Goal: Task Accomplishment & Management: Manage account settings

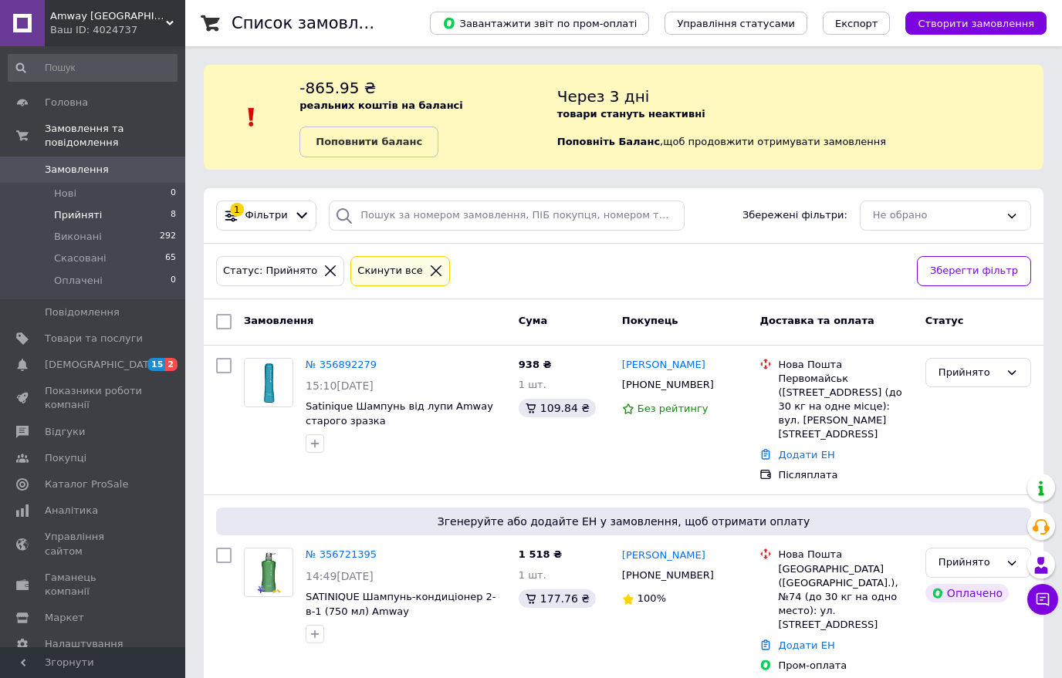
click at [142, 365] on span "[DEMOGRAPHIC_DATA]" at bounding box center [94, 365] width 98 height 14
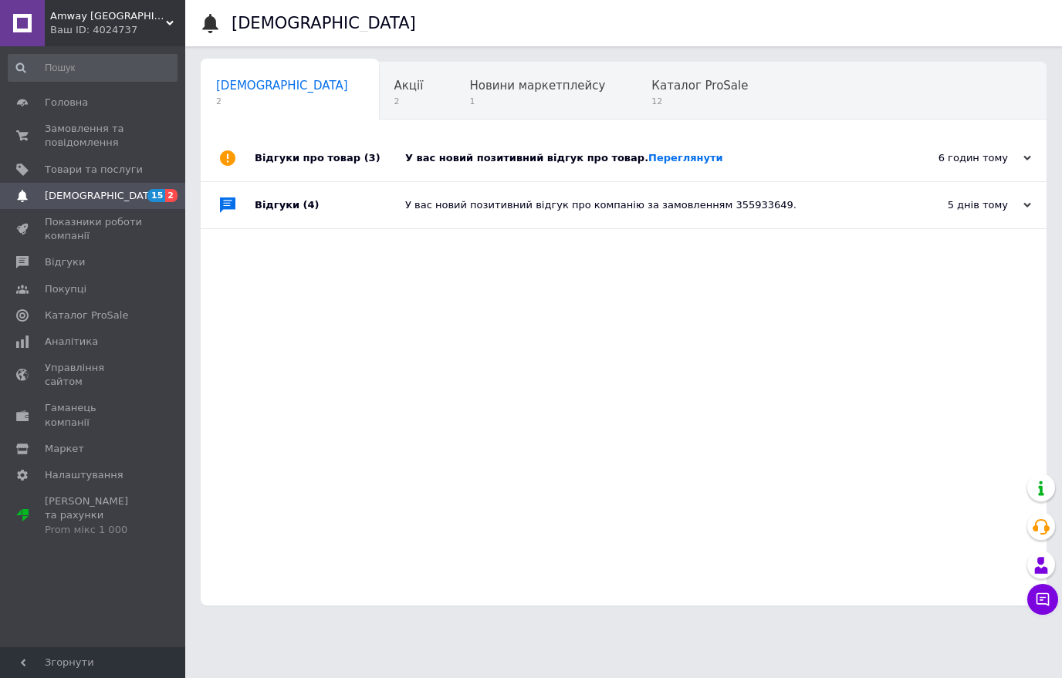
click at [662, 164] on link "Переглянути" at bounding box center [685, 158] width 75 height 12
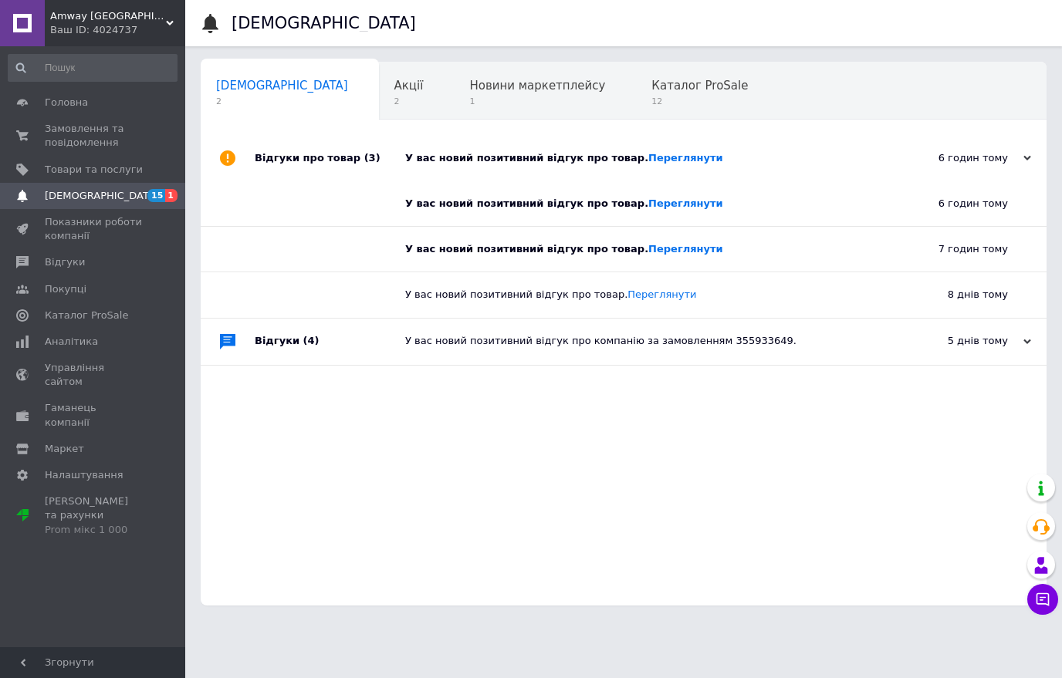
click at [651, 208] on link "Переглянути" at bounding box center [685, 204] width 75 height 12
click at [657, 251] on link "Переглянути" at bounding box center [685, 249] width 75 height 12
click at [73, 263] on span "Відгуки" at bounding box center [65, 262] width 40 height 14
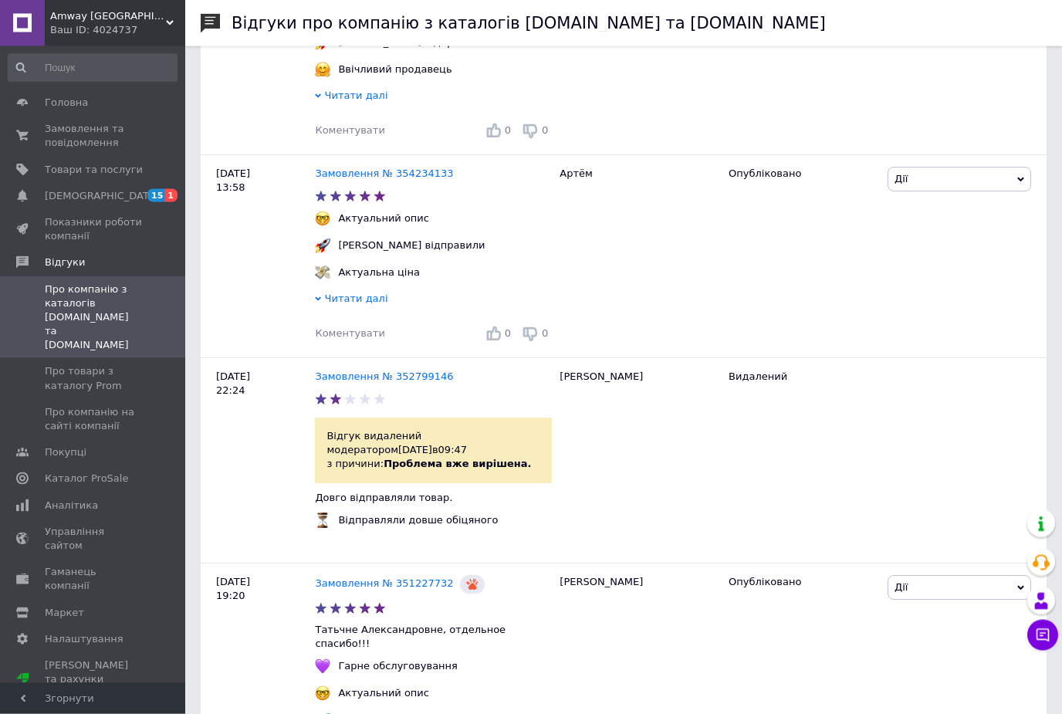
scroll to position [382, 0]
click at [116, 199] on span "[DEMOGRAPHIC_DATA]" at bounding box center [94, 196] width 98 height 14
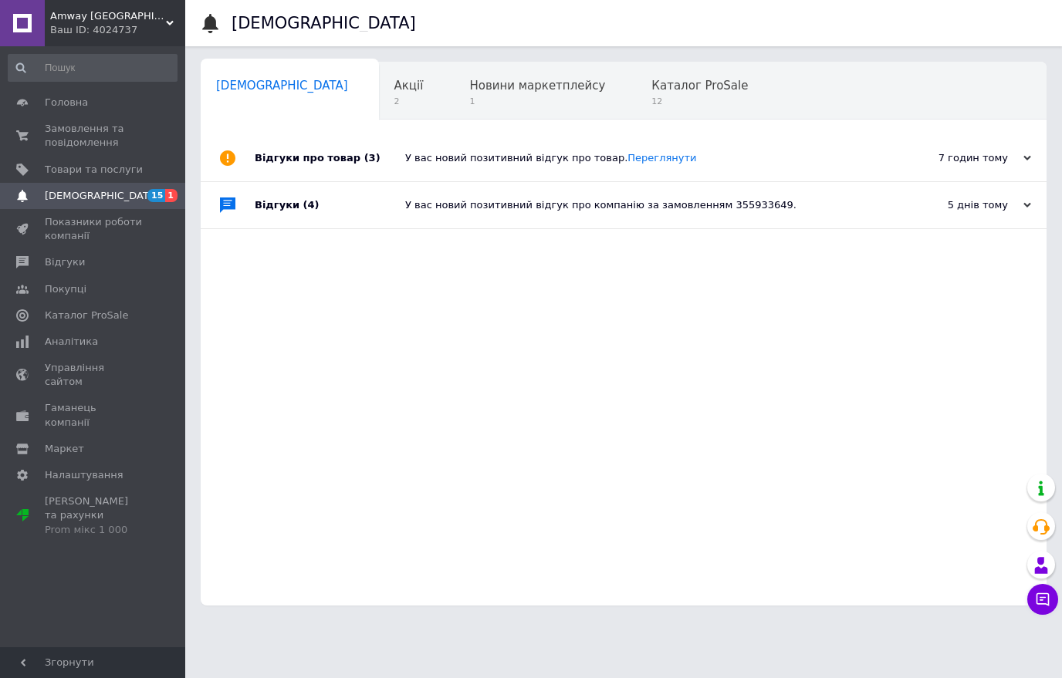
click at [69, 108] on span "Головна" at bounding box center [66, 103] width 43 height 14
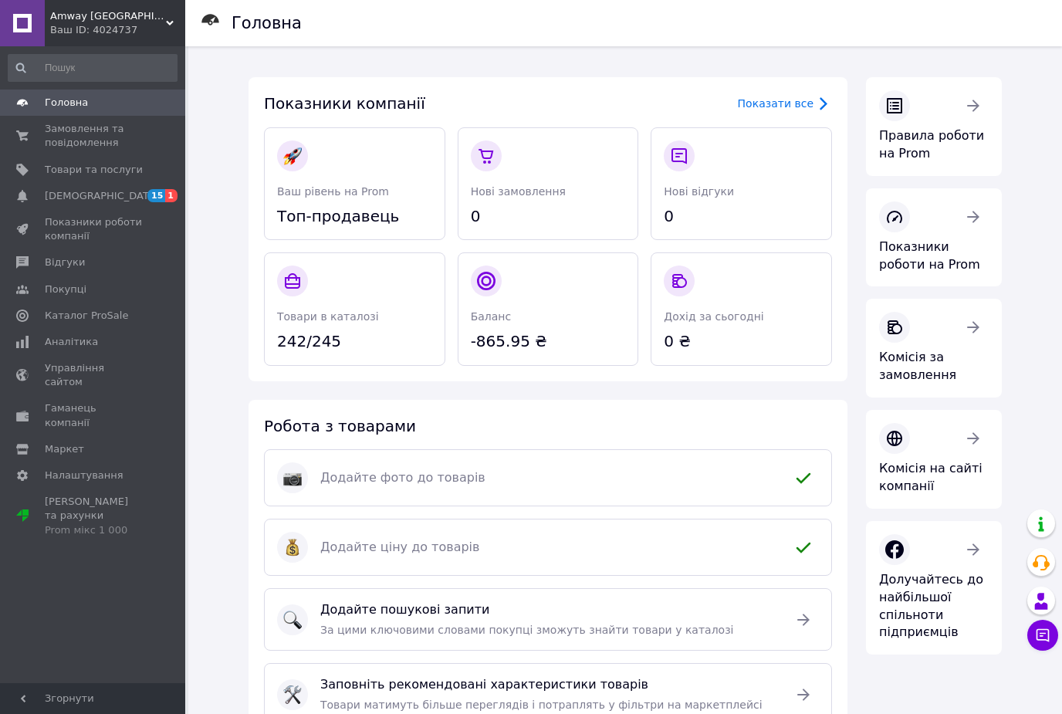
click at [96, 139] on span "Замовлення та повідомлення" at bounding box center [94, 136] width 98 height 28
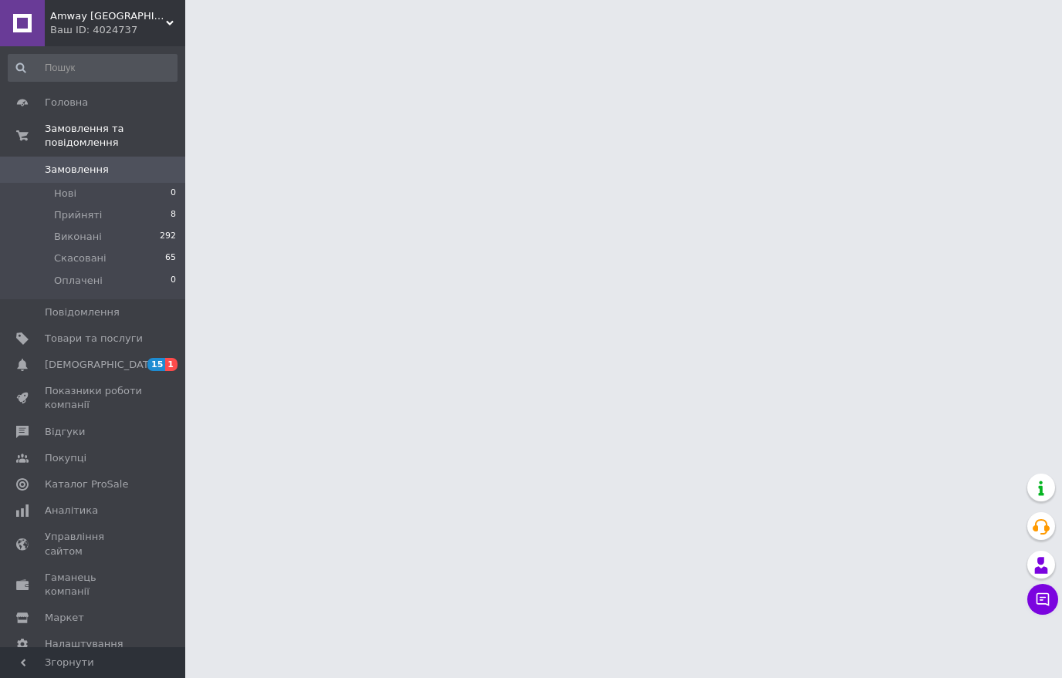
click at [114, 216] on li "Прийняті 8" at bounding box center [92, 215] width 185 height 22
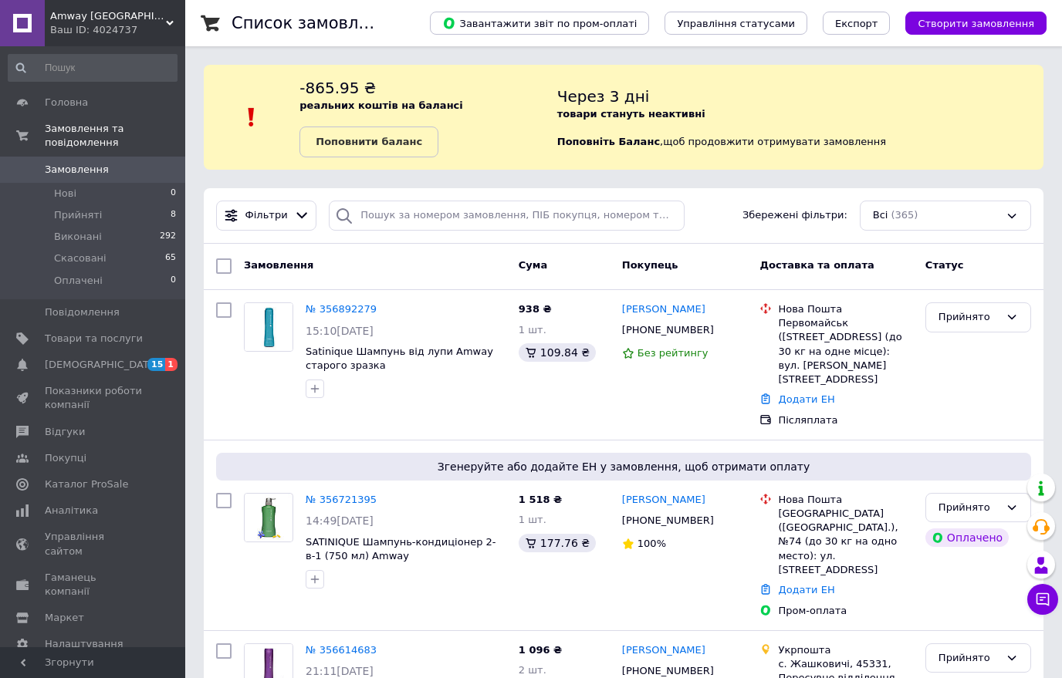
click at [802, 534] on li "Нова Пошта Киев (Киевская обл.), №74 (до 30 кг на одно место): ул. Межигорская,…" at bounding box center [835, 535] width 153 height 90
click at [802, 584] on link "Додати ЕН" at bounding box center [806, 590] width 56 height 12
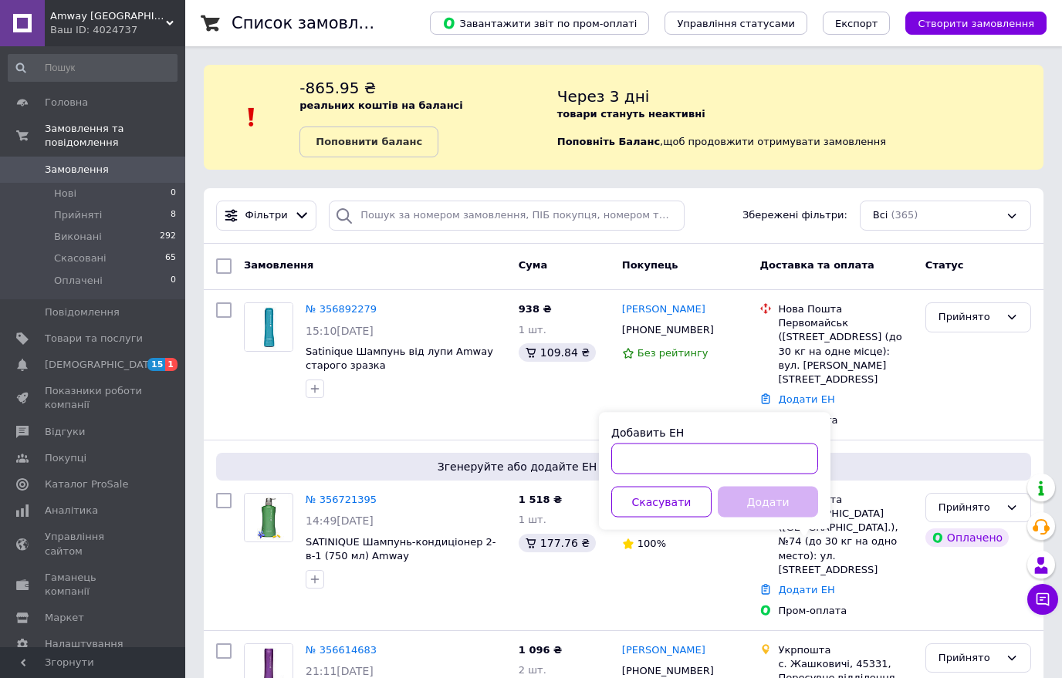
click at [710, 453] on input "Добавить ЕН" at bounding box center [714, 459] width 207 height 31
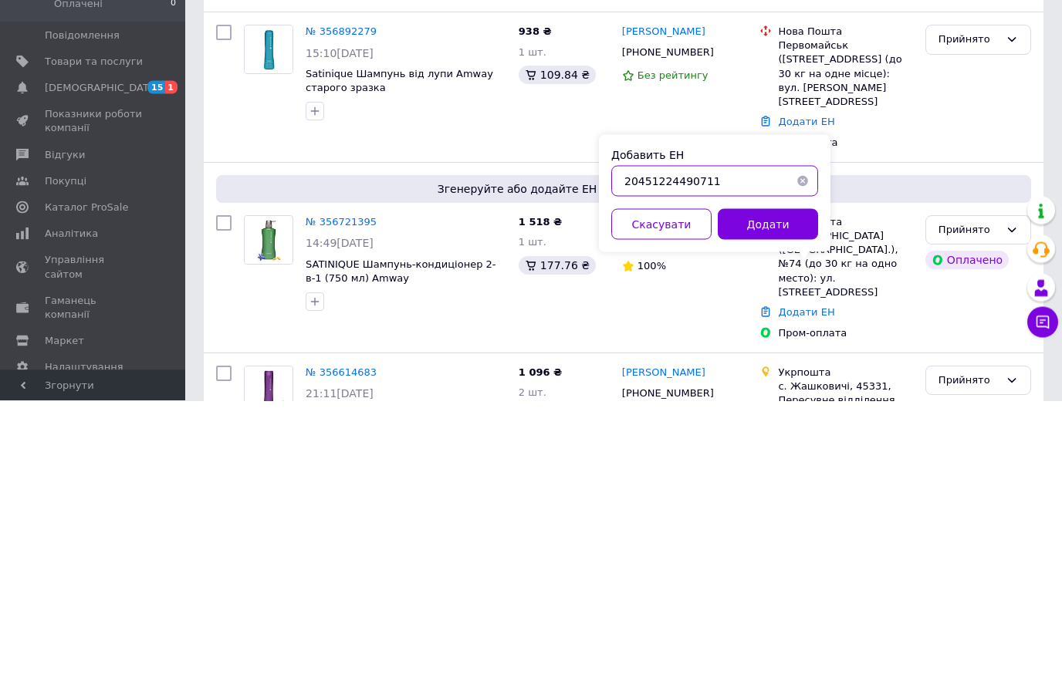
type input "20451224490711"
click at [773, 487] on button "Додати" at bounding box center [767, 502] width 100 height 31
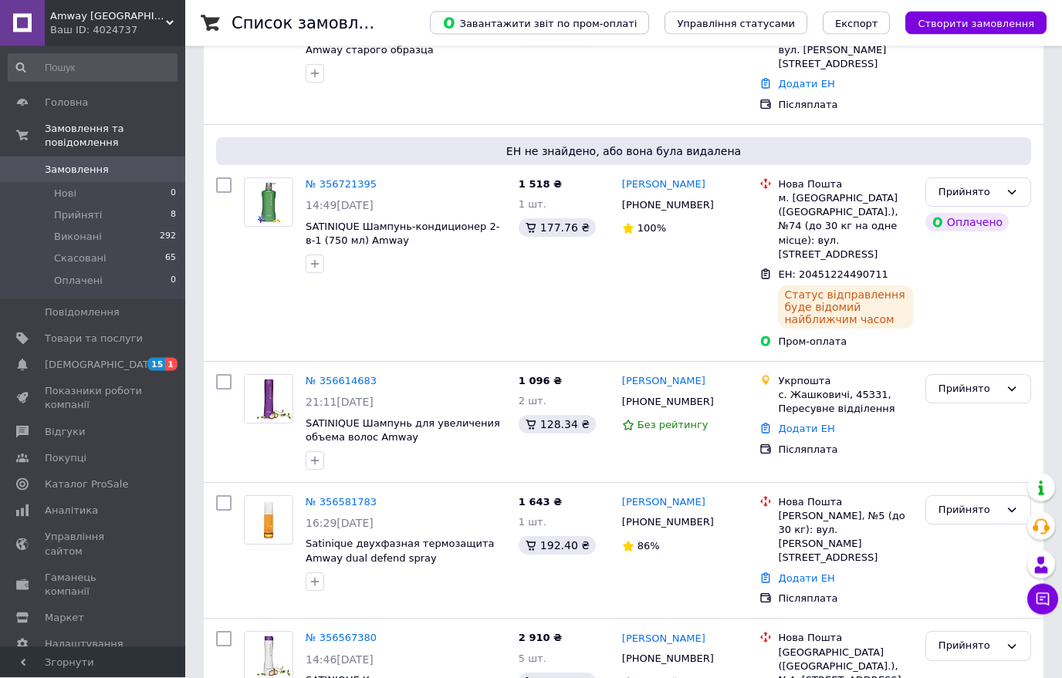
scroll to position [321, 0]
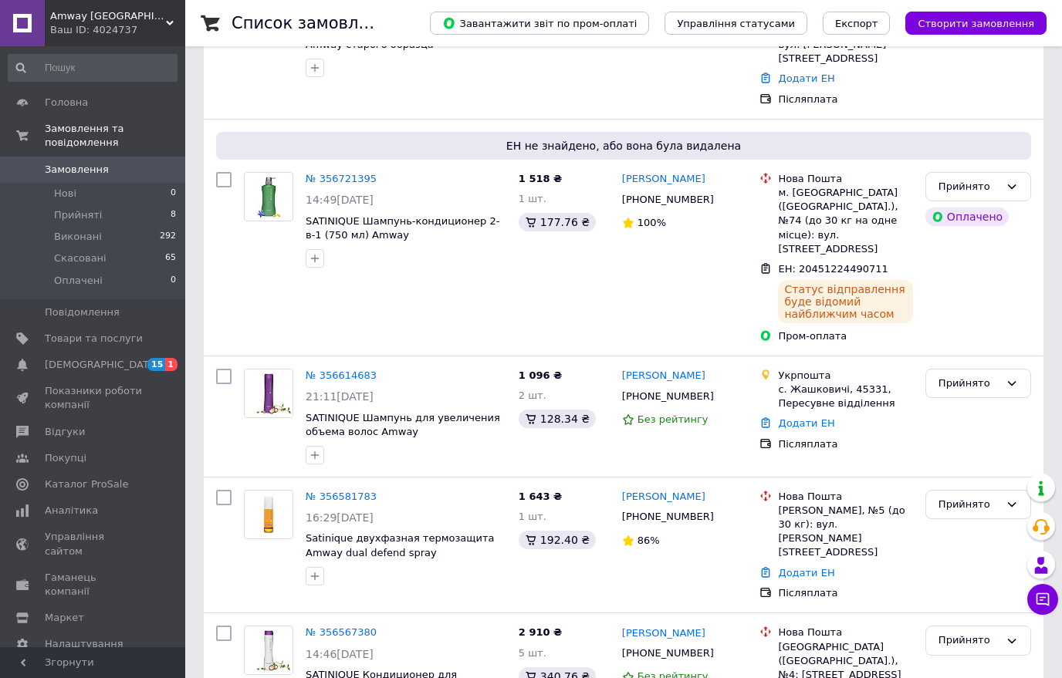
click at [324, 370] on link "№ 356614683" at bounding box center [341, 376] width 71 height 12
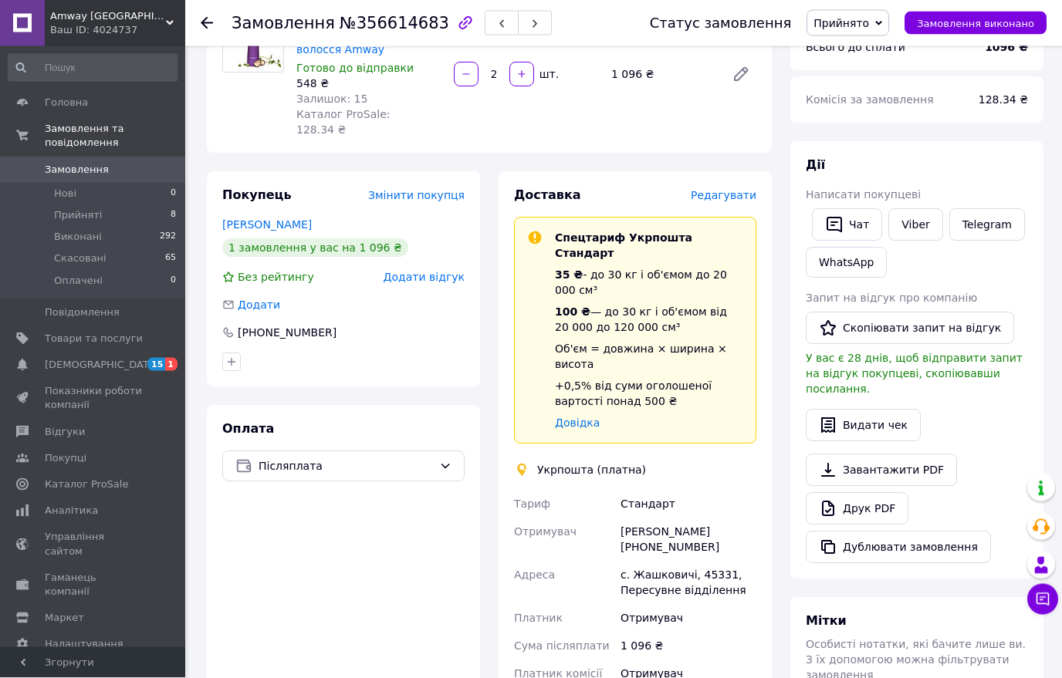
scroll to position [153, 0]
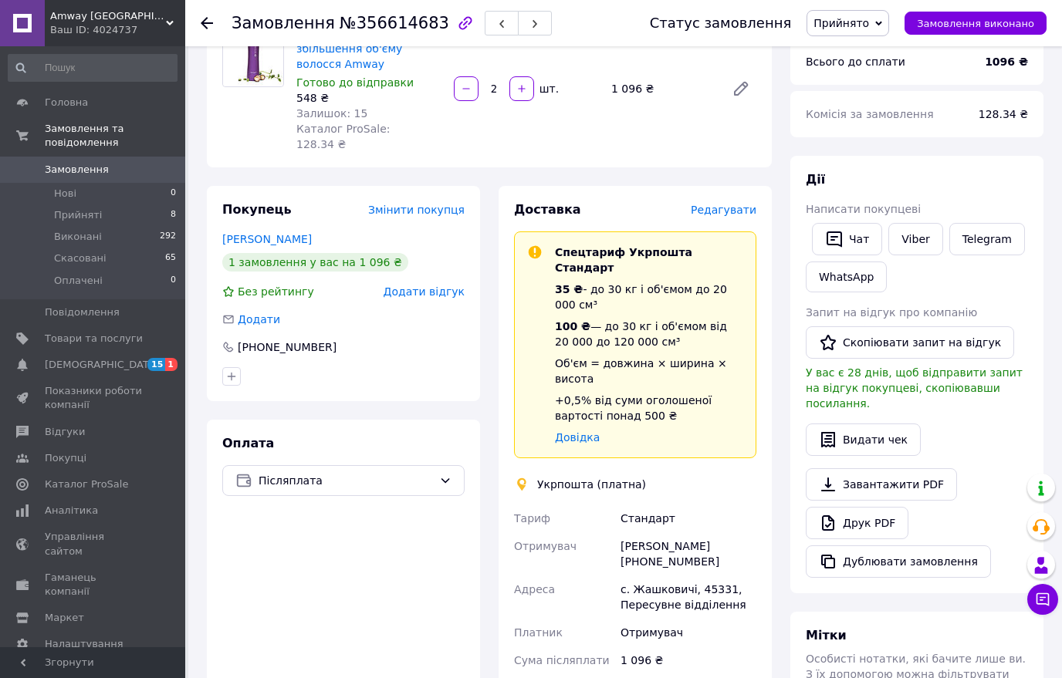
click at [723, 204] on span "Редагувати" at bounding box center [723, 210] width 66 height 12
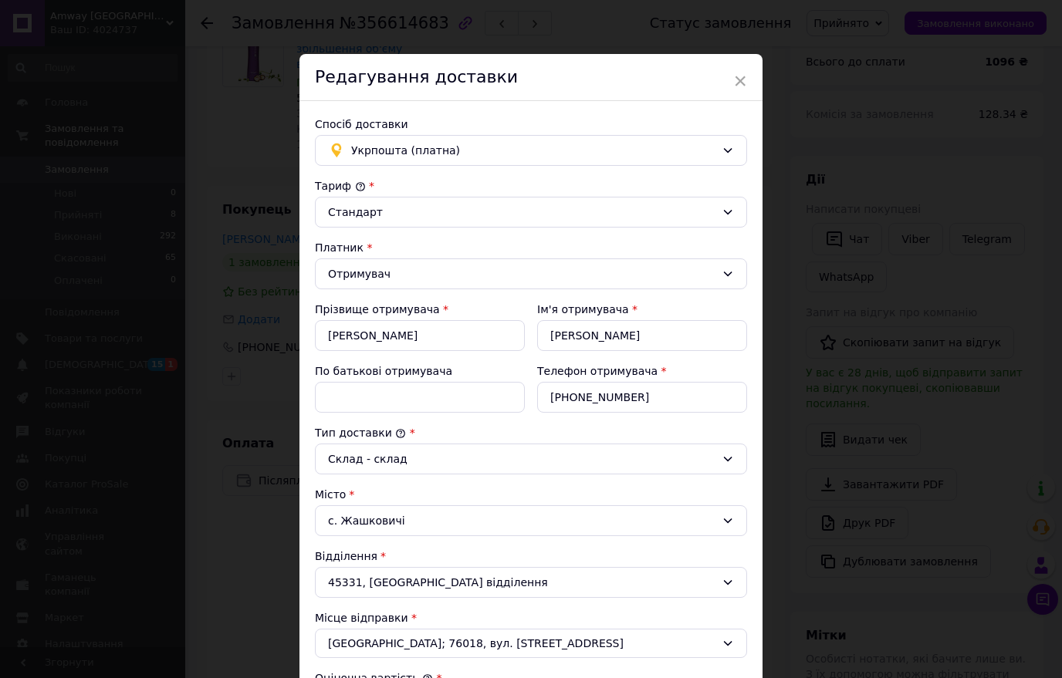
click at [704, 149] on span "Укрпошта (платна)" at bounding box center [533, 150] width 364 height 17
click at [541, 186] on span "Нова Пошта (платна)" at bounding box center [542, 183] width 383 height 15
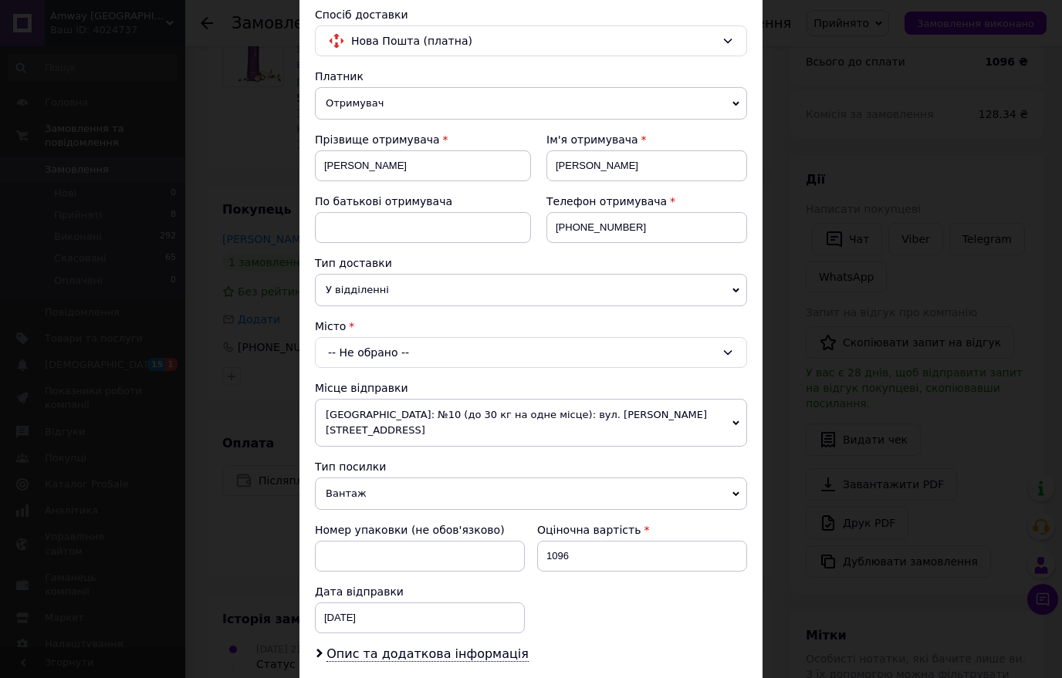
scroll to position [123, 0]
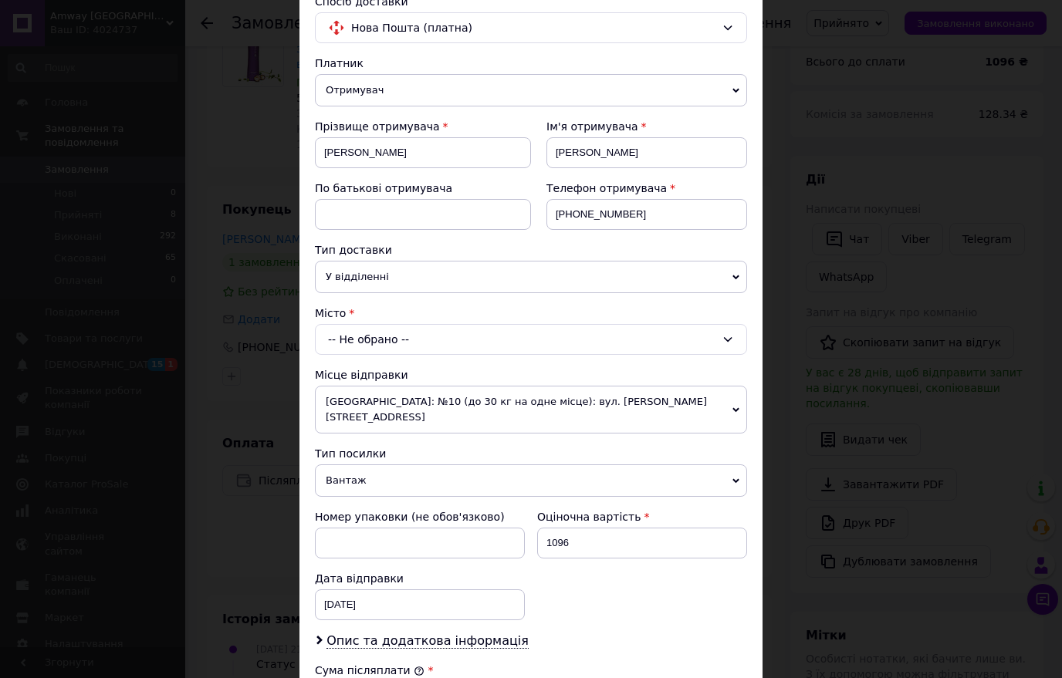
click at [630, 272] on span "У відділенні" at bounding box center [531, 277] width 432 height 32
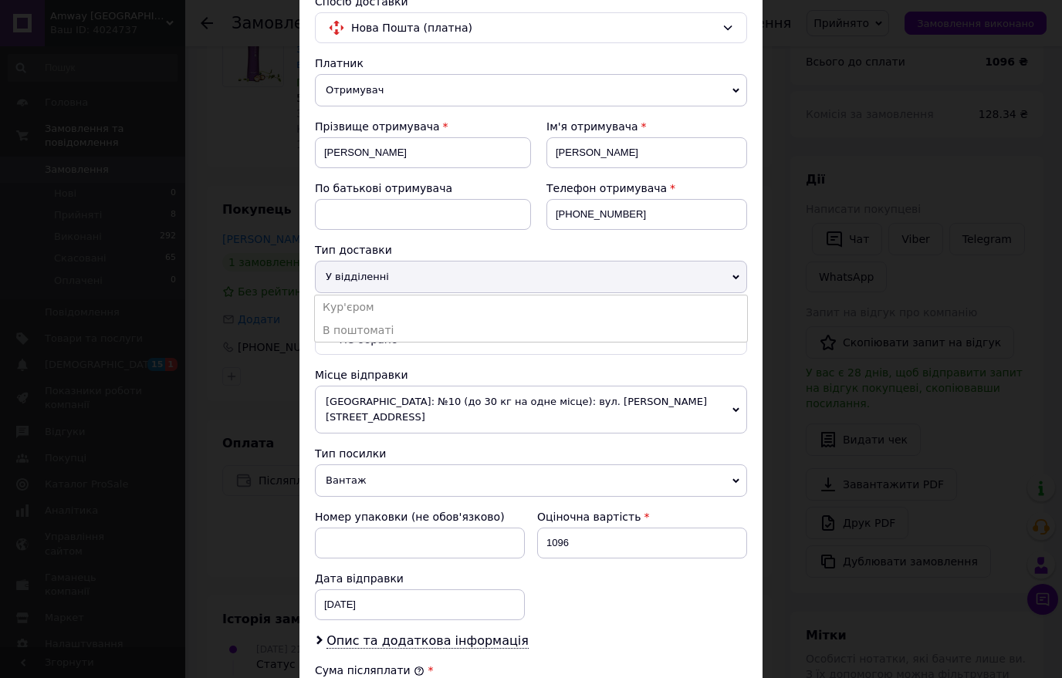
click at [452, 268] on span "У відділенні" at bounding box center [531, 277] width 432 height 32
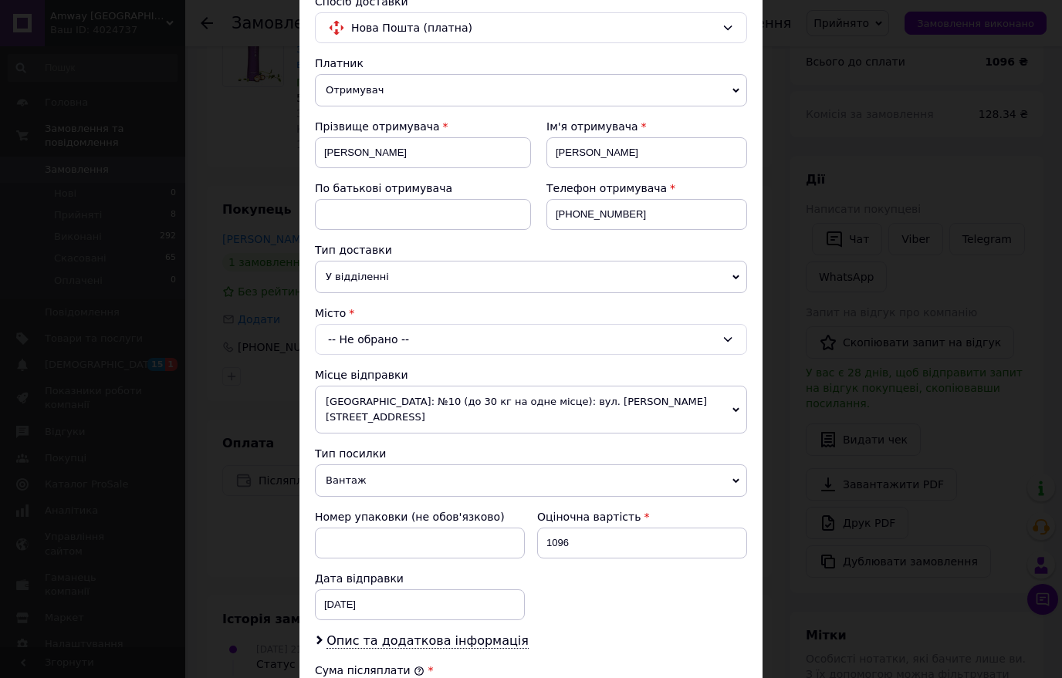
click at [566, 344] on div "-- Не обрано --" at bounding box center [531, 339] width 432 height 31
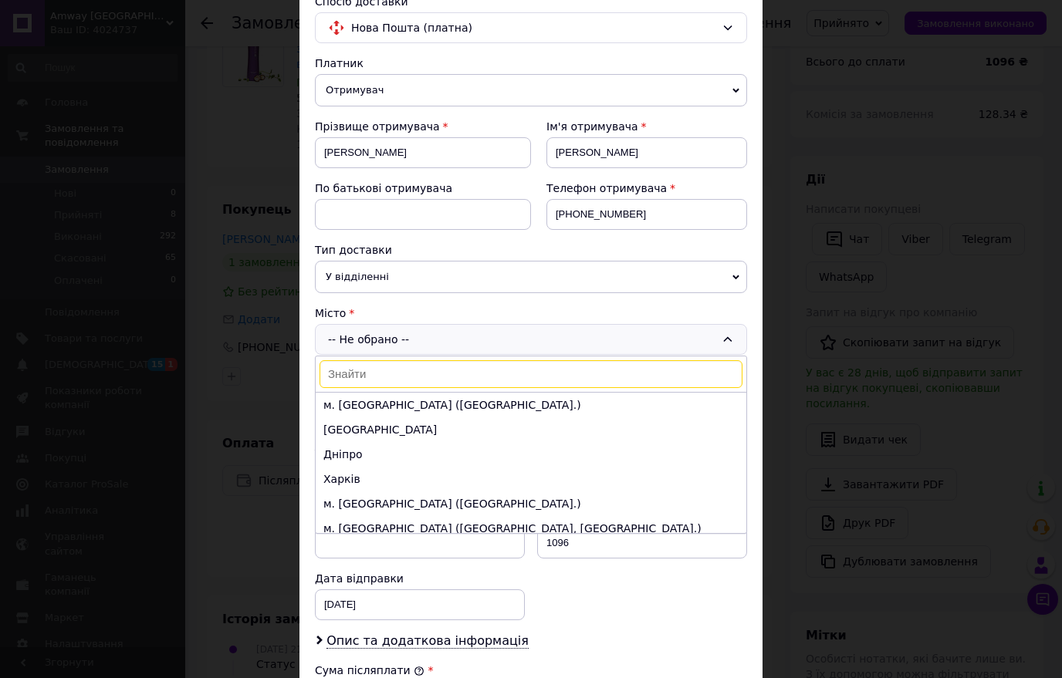
click at [474, 380] on input at bounding box center [530, 374] width 423 height 28
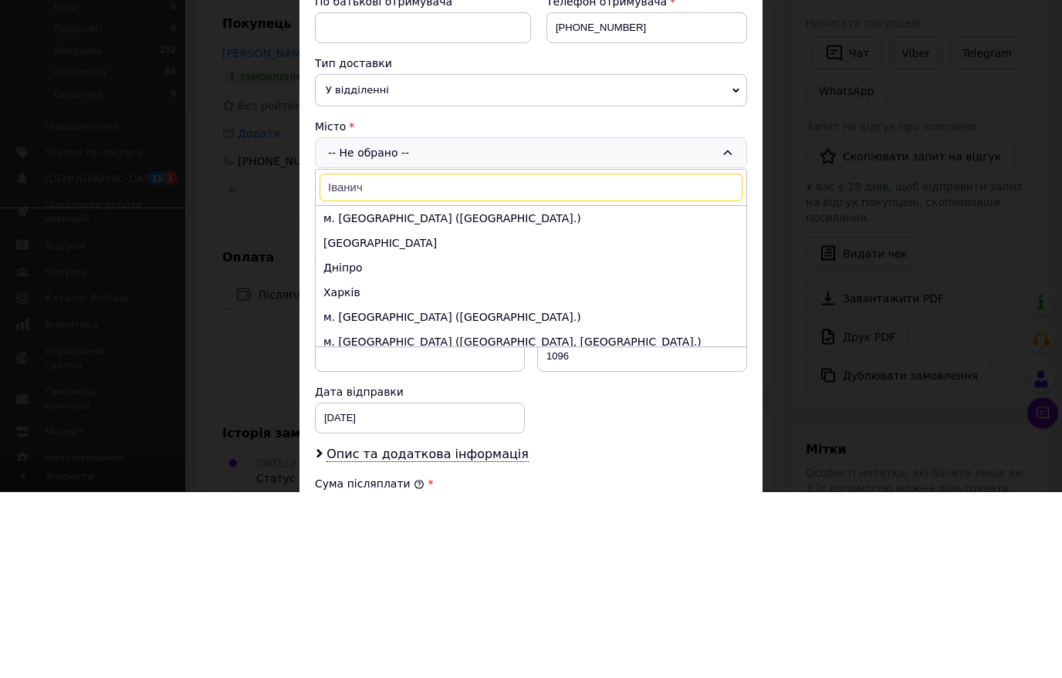
type input "Іваничі"
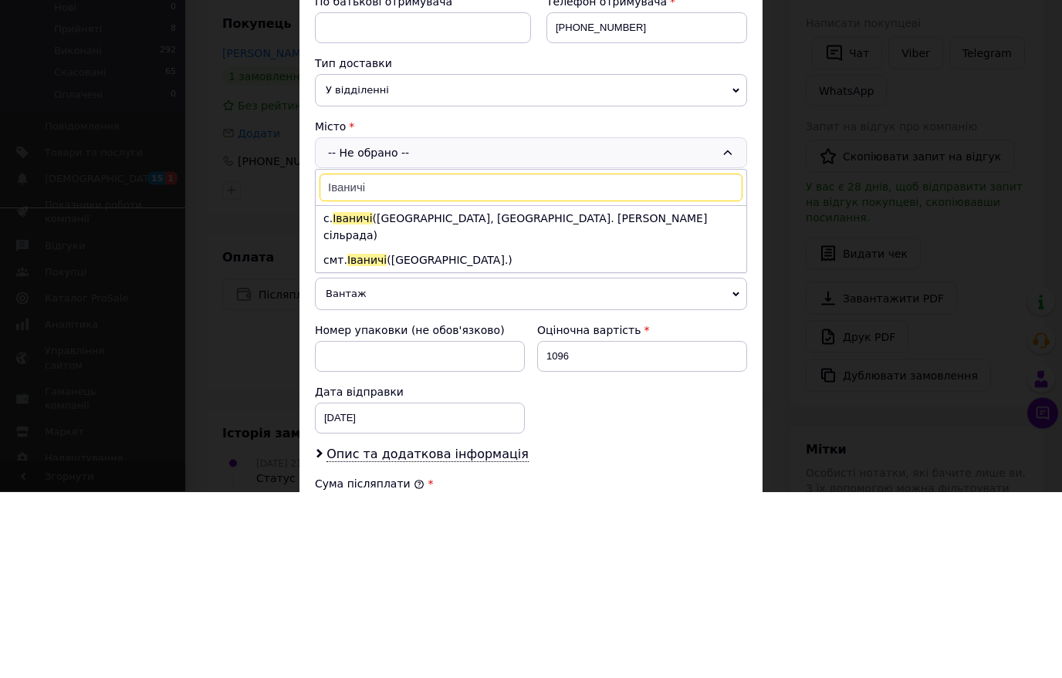
click at [468, 434] on li "смт. Іваничі (Волинська обл.)" at bounding box center [531, 446] width 430 height 25
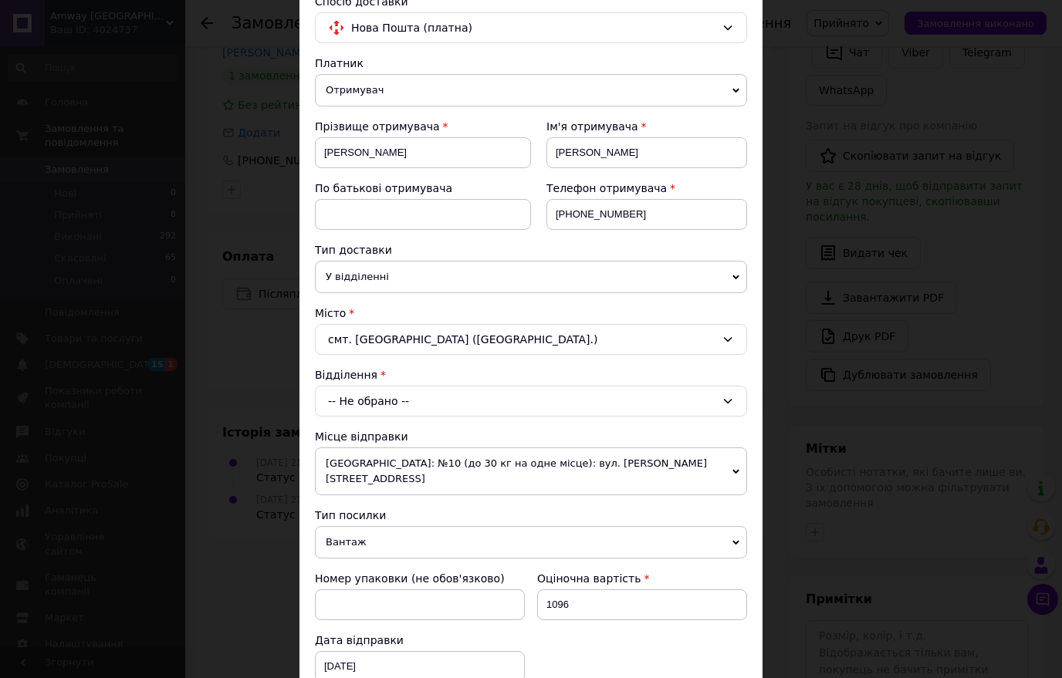
click at [607, 405] on div "-- Не обрано --" at bounding box center [531, 401] width 432 height 31
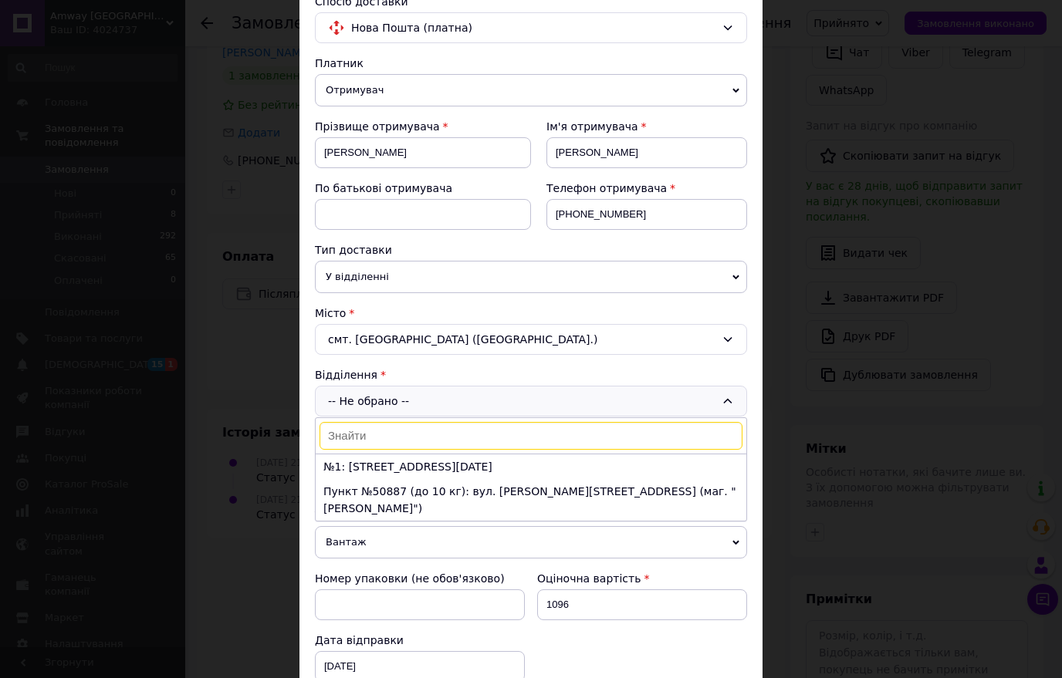
click at [433, 472] on li "№1: вул. 8-го Березня, 10" at bounding box center [531, 466] width 430 height 25
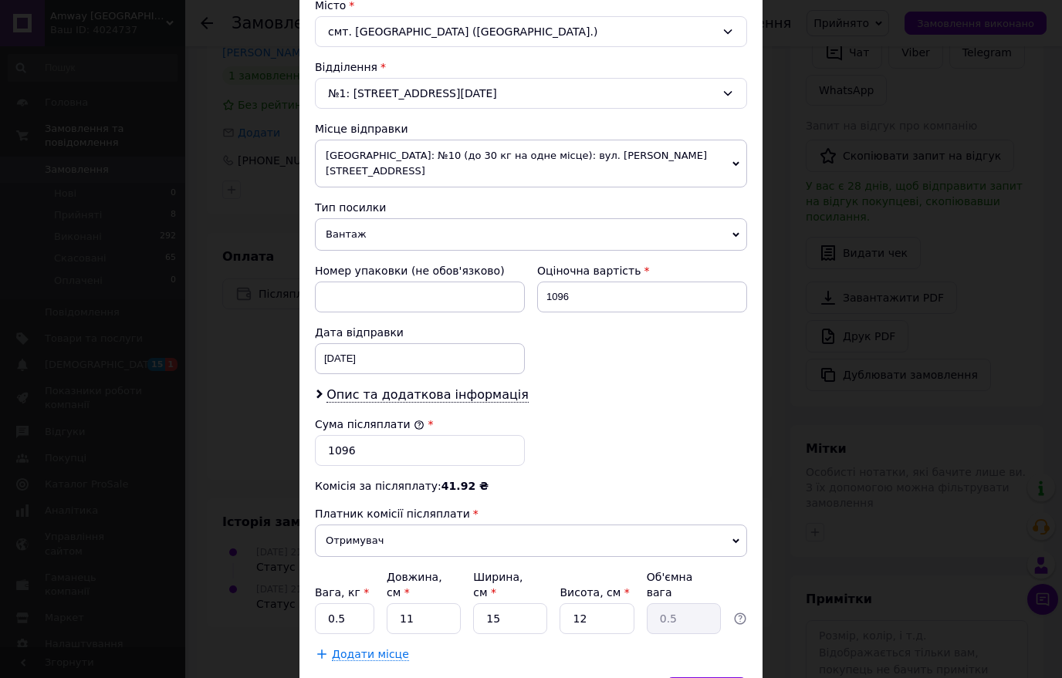
scroll to position [429, 0]
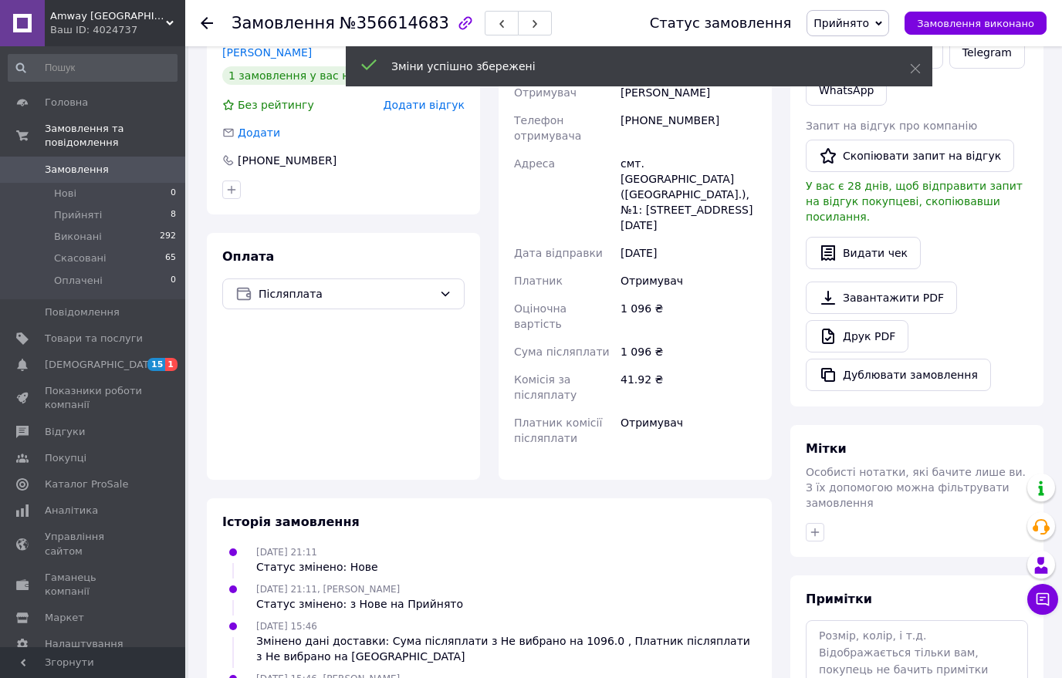
click at [133, 221] on li "Прийняті 8" at bounding box center [92, 215] width 185 height 22
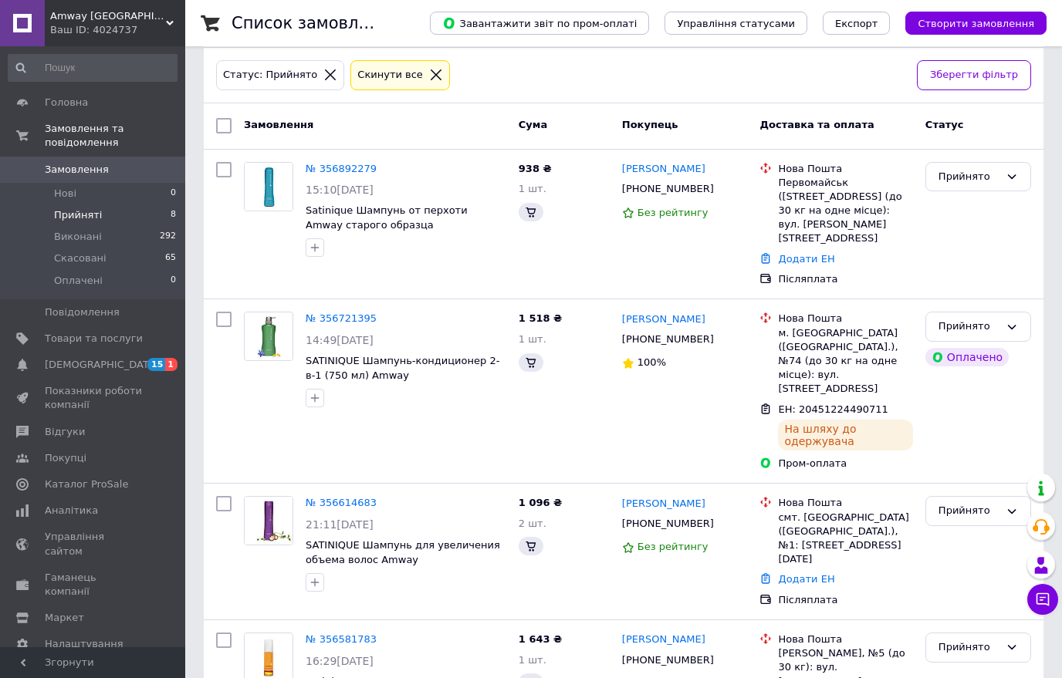
scroll to position [288, 0]
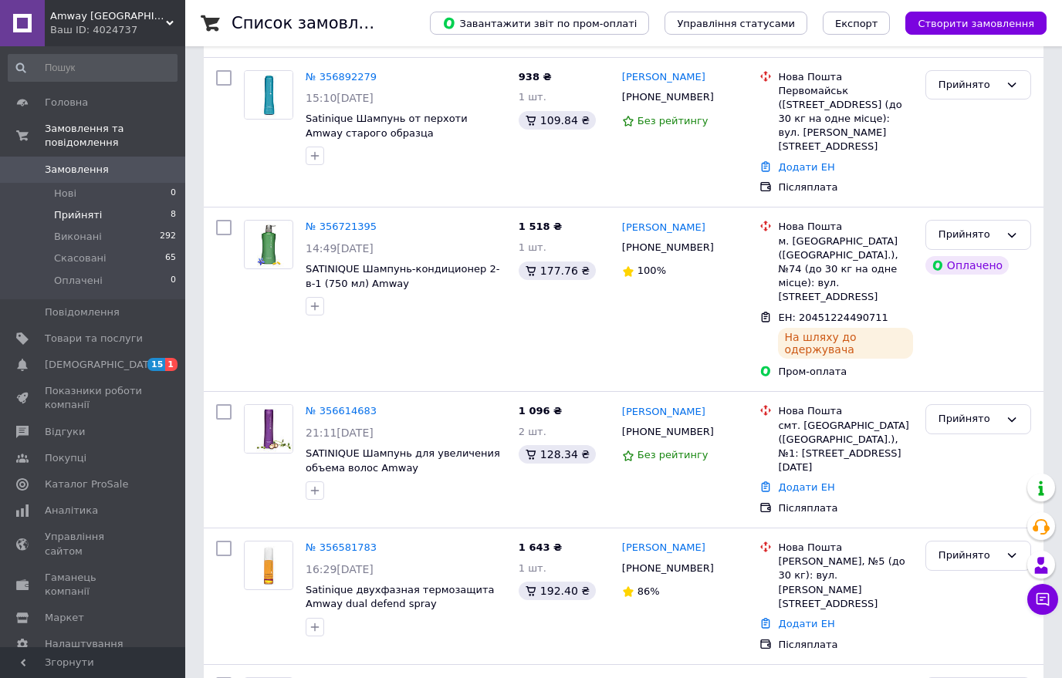
click at [807, 481] on link "Додати ЕН" at bounding box center [806, 487] width 56 height 12
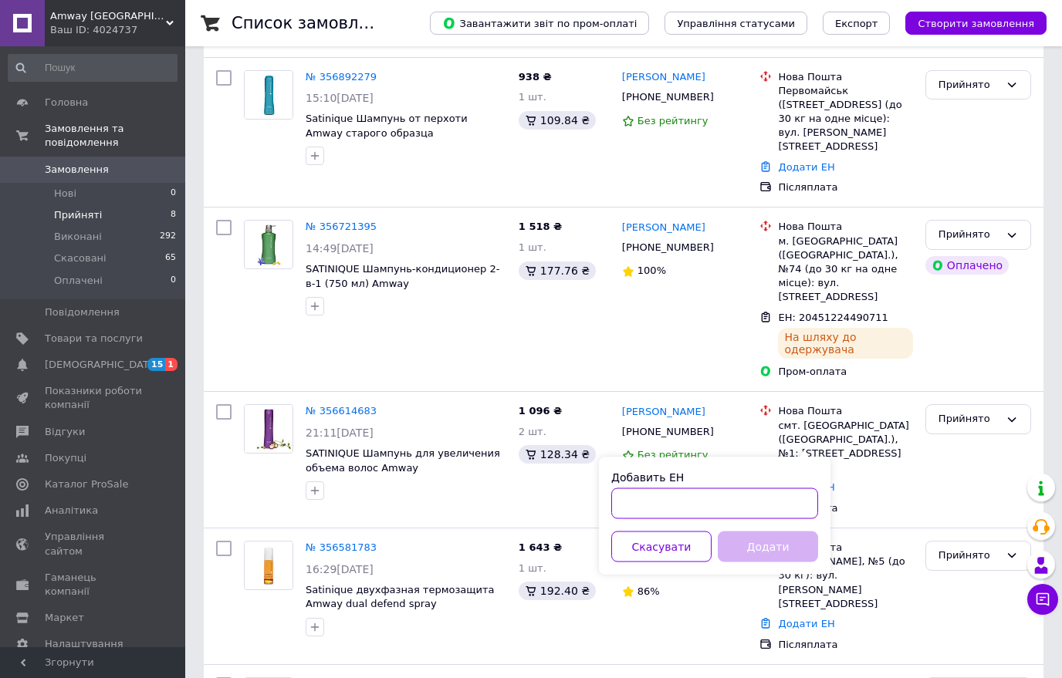
click at [689, 507] on input "Добавить ЕН" at bounding box center [714, 503] width 207 height 31
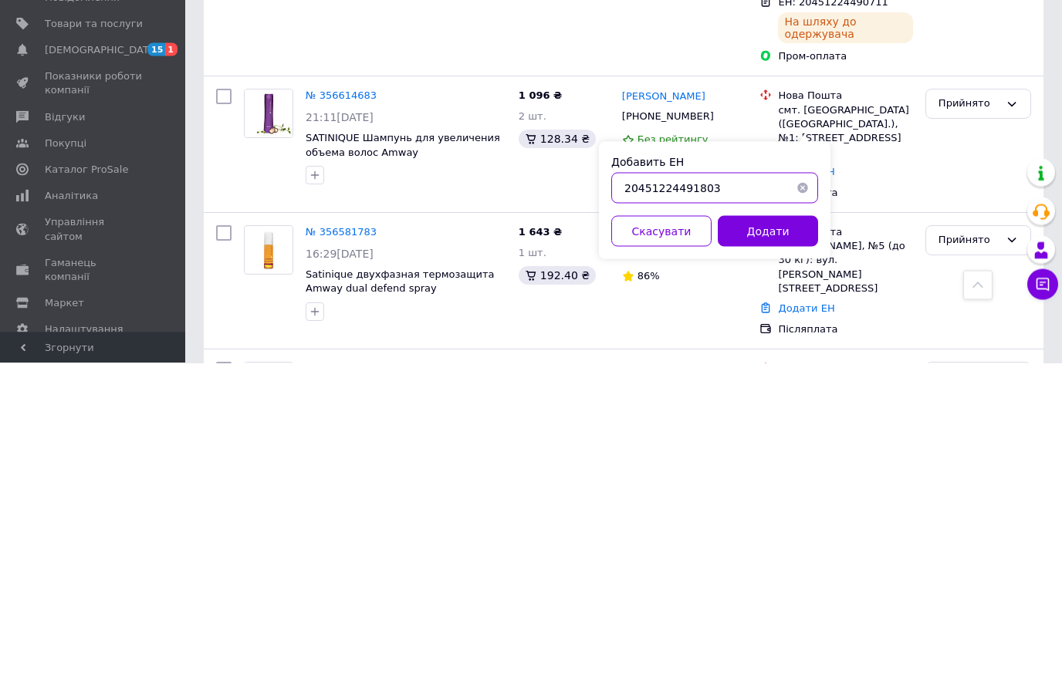
type input "20451224491803"
click at [766, 532] on button "Додати" at bounding box center [767, 547] width 100 height 31
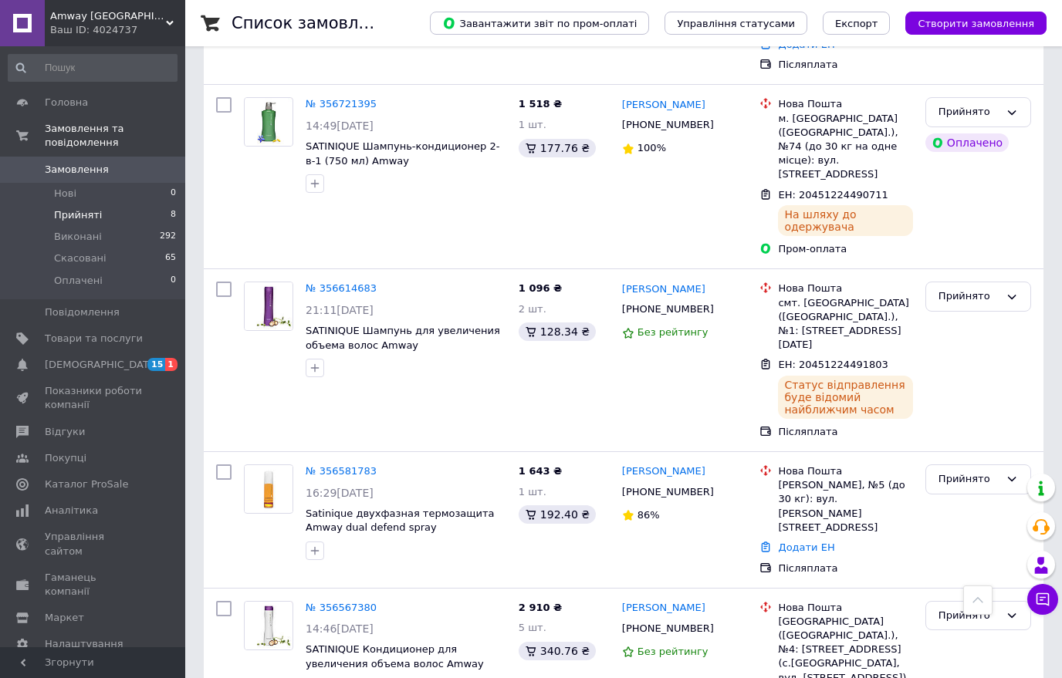
scroll to position [0, 0]
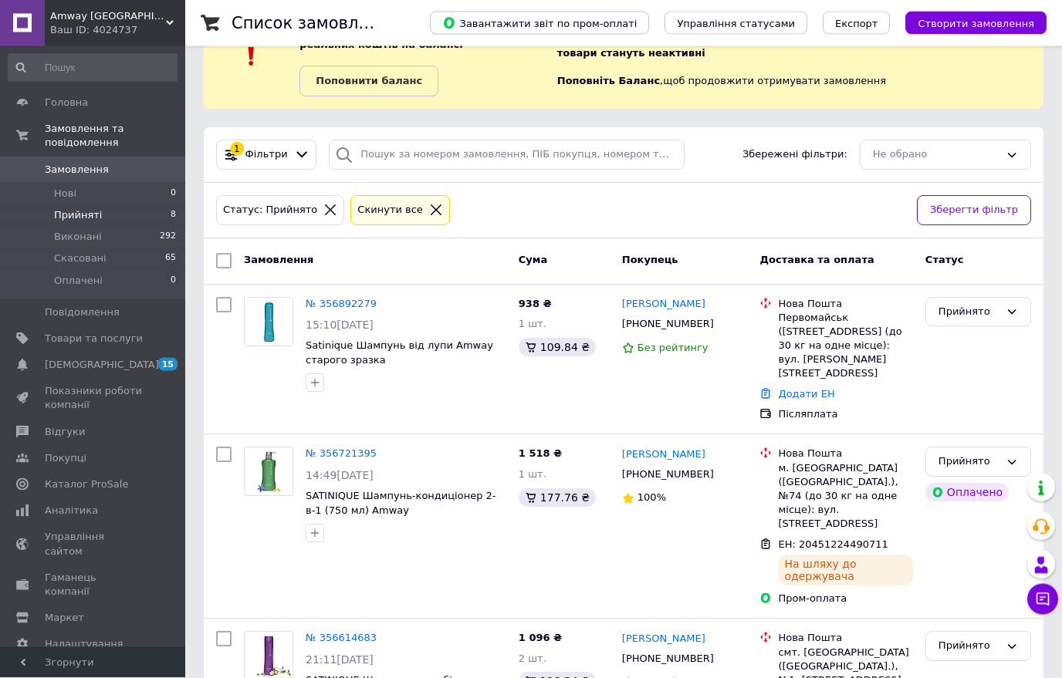
scroll to position [61, 0]
click at [143, 215] on li "Прийняті 8" at bounding box center [92, 215] width 185 height 22
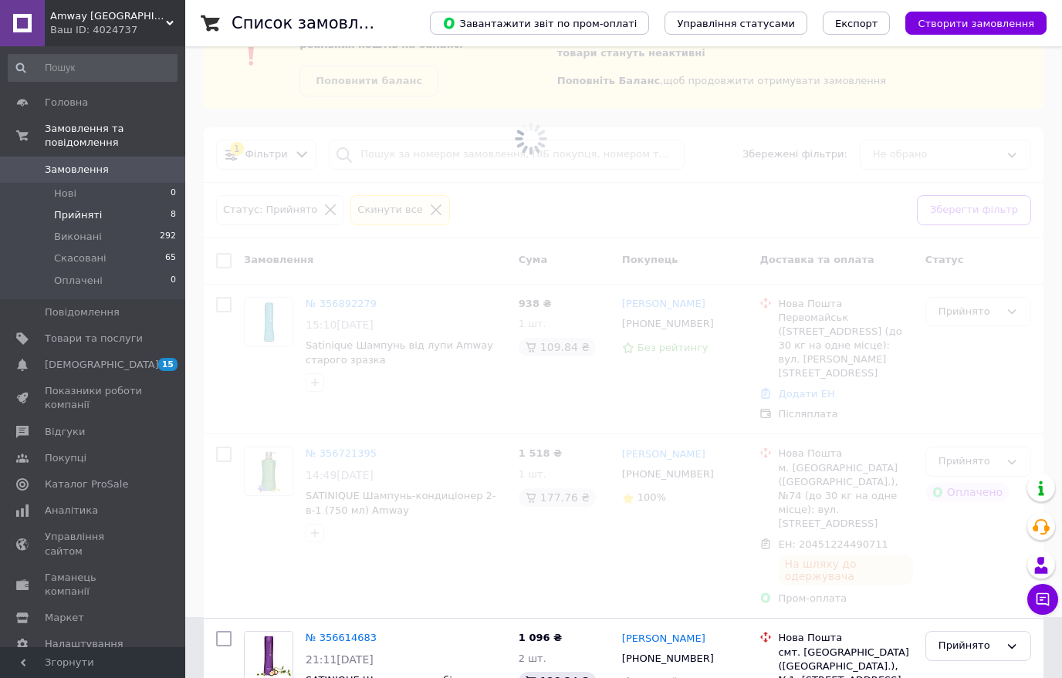
click at [112, 218] on li "Прийняті 8" at bounding box center [92, 215] width 185 height 22
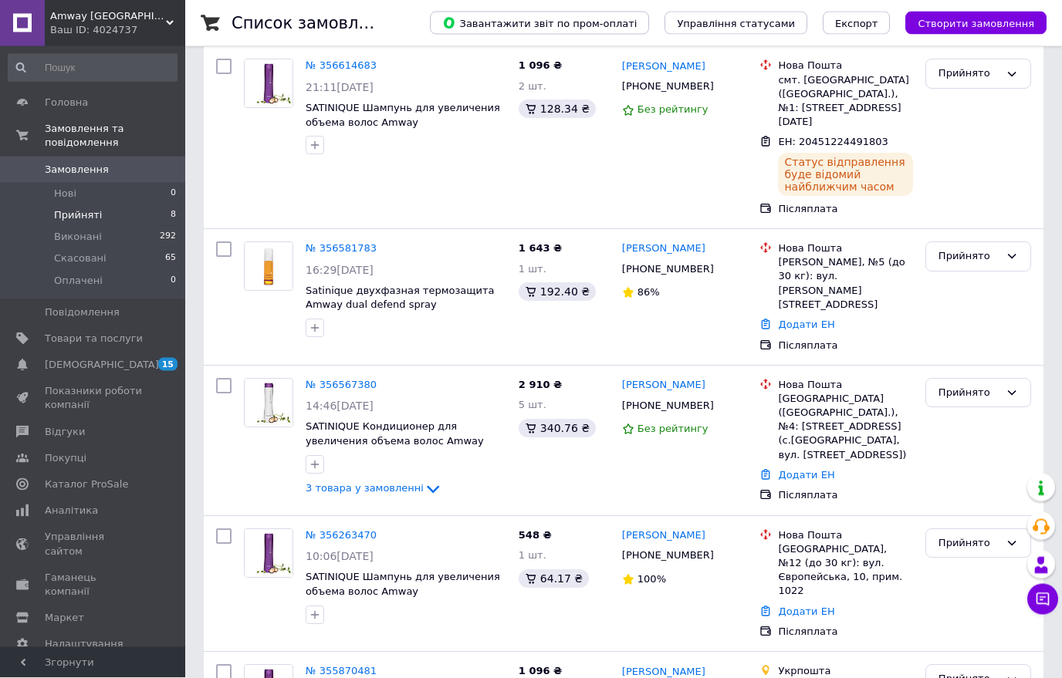
scroll to position [820, 0]
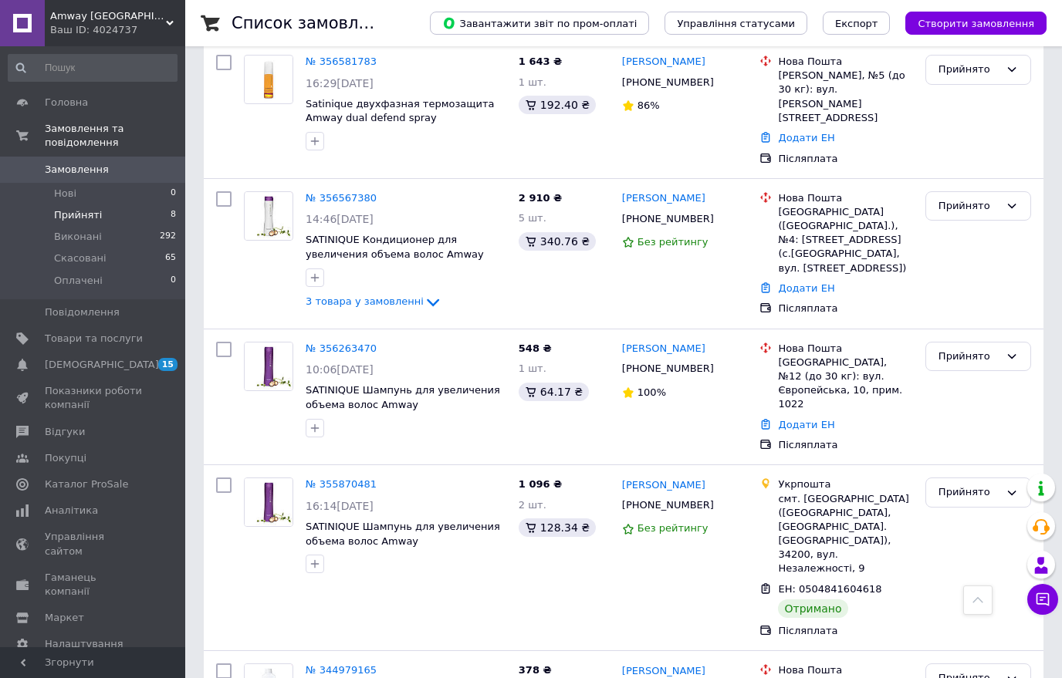
click at [679, 478] on link "Світлана Гордійчук" at bounding box center [663, 485] width 83 height 15
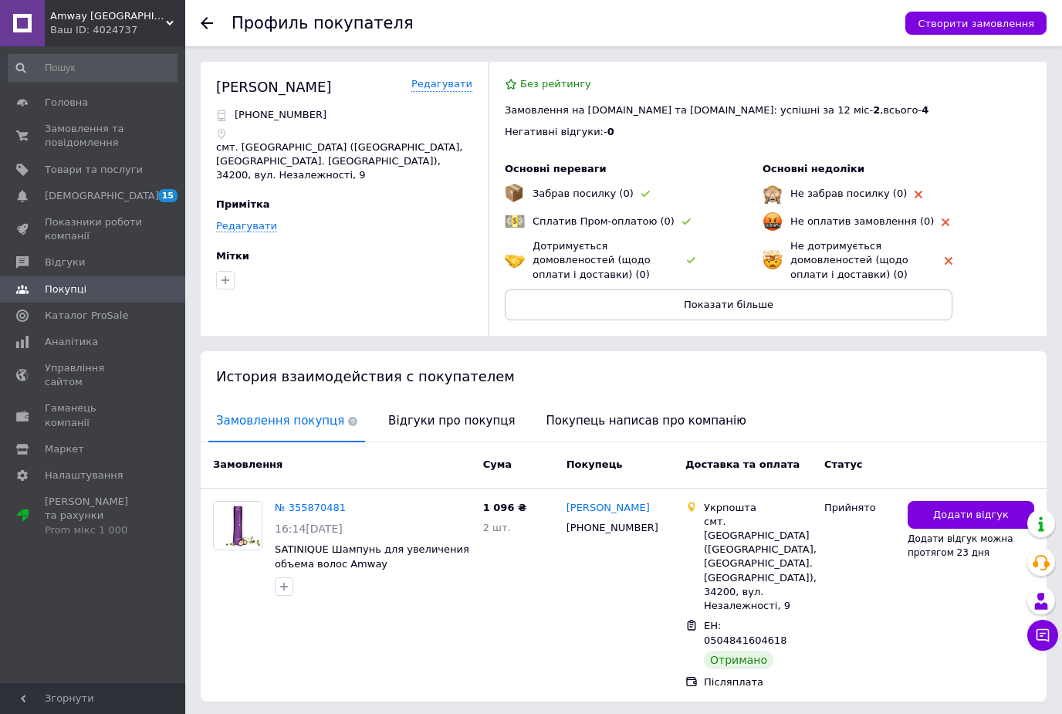
click at [927, 513] on button "Додати відгук" at bounding box center [970, 515] width 127 height 29
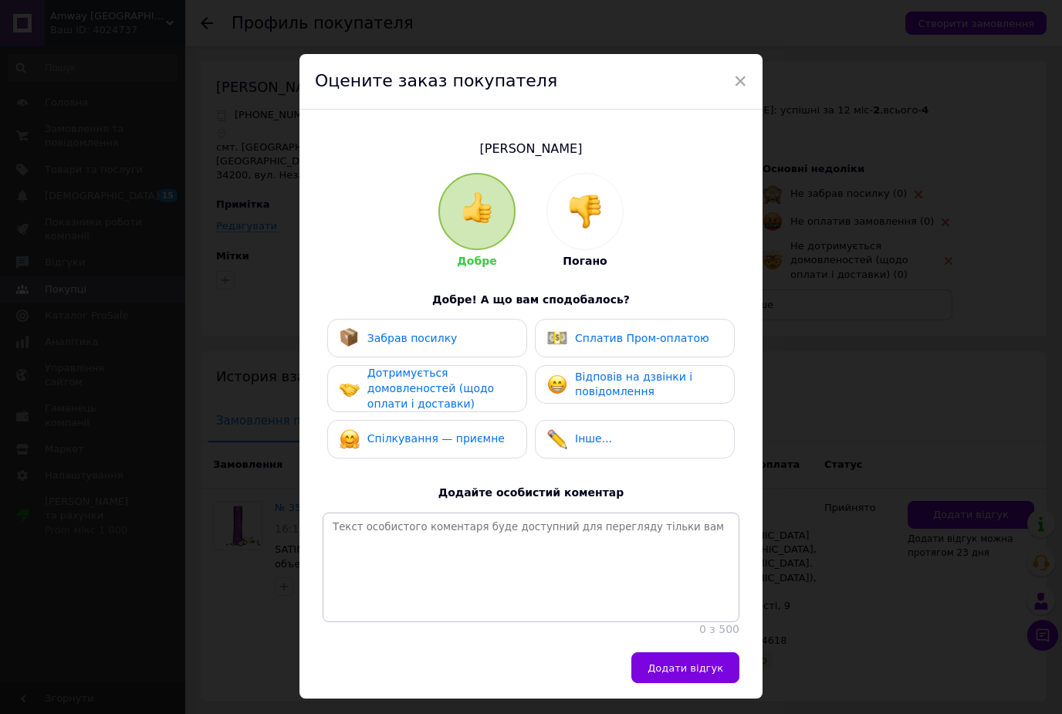
click at [506, 349] on div "Забрав посилку" at bounding box center [427, 338] width 200 height 39
click at [589, 376] on span "Відповів на дзвінки і повідомлення" at bounding box center [633, 384] width 117 height 28
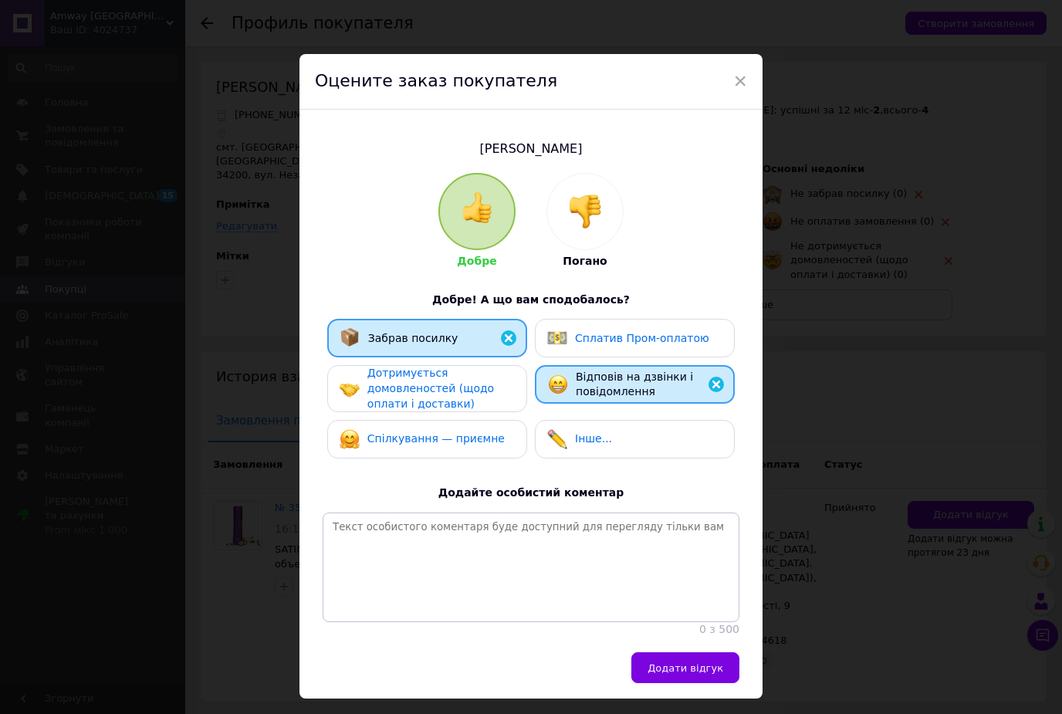
click at [487, 390] on div "Дотримується домовленостей (щодо оплати і доставки)" at bounding box center [440, 389] width 147 height 46
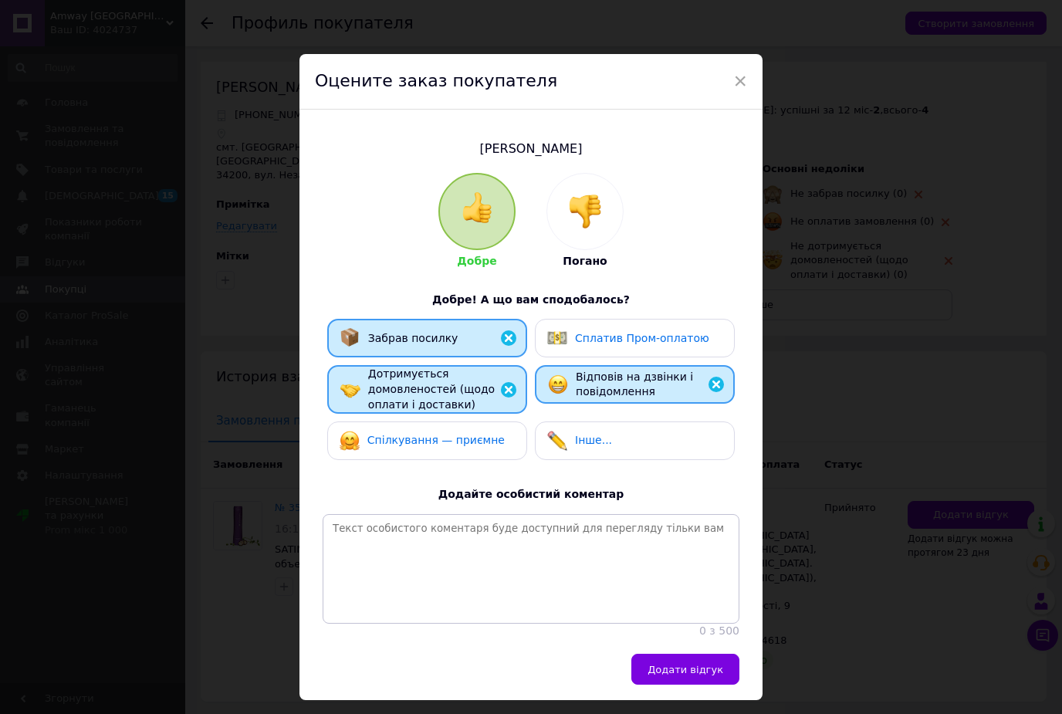
click at [483, 438] on span "Спілкування — приємне" at bounding box center [435, 440] width 137 height 12
click at [669, 663] on span "Додати відгук" at bounding box center [685, 669] width 76 height 12
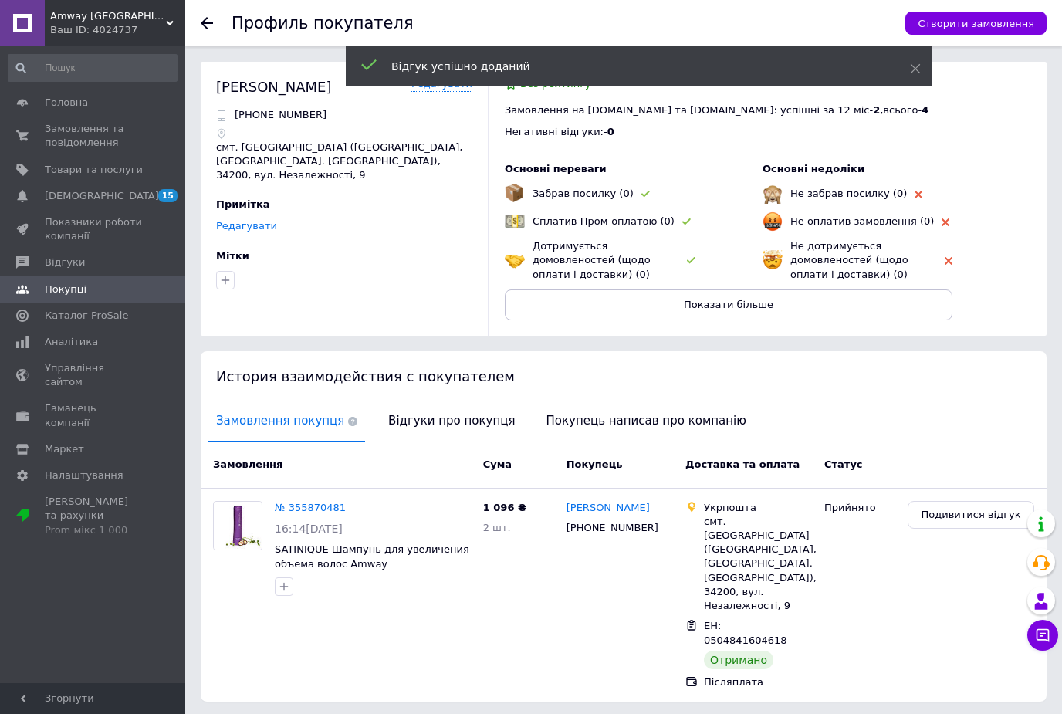
click at [660, 523] on icon at bounding box center [666, 528] width 12 height 12
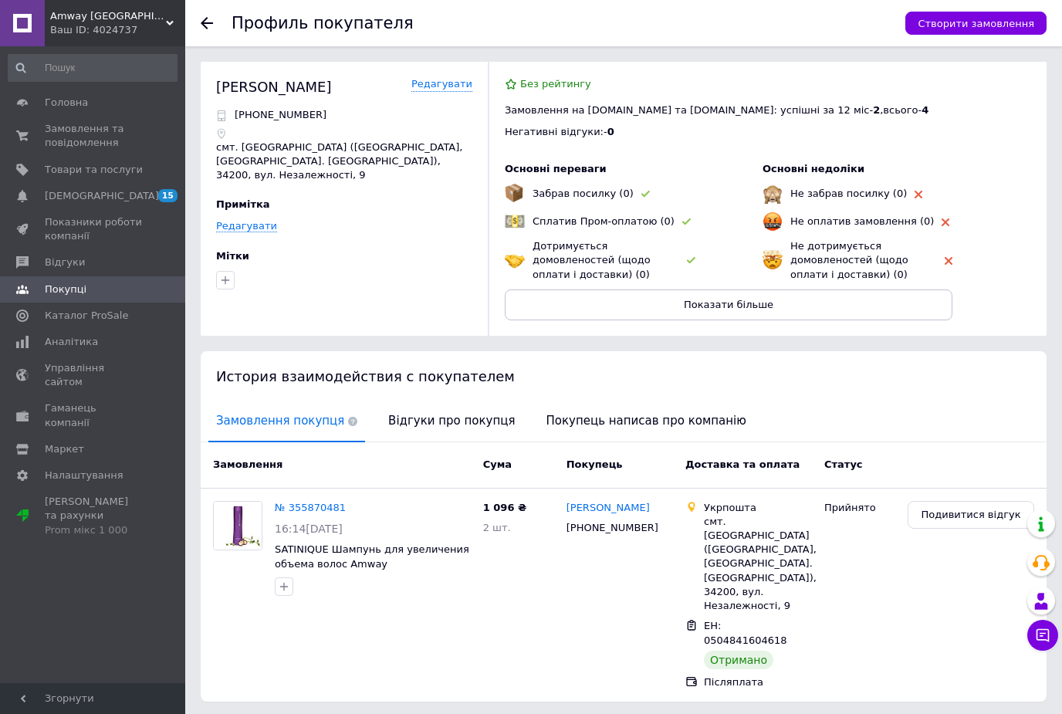
click at [78, 106] on span "Головна" at bounding box center [66, 103] width 43 height 14
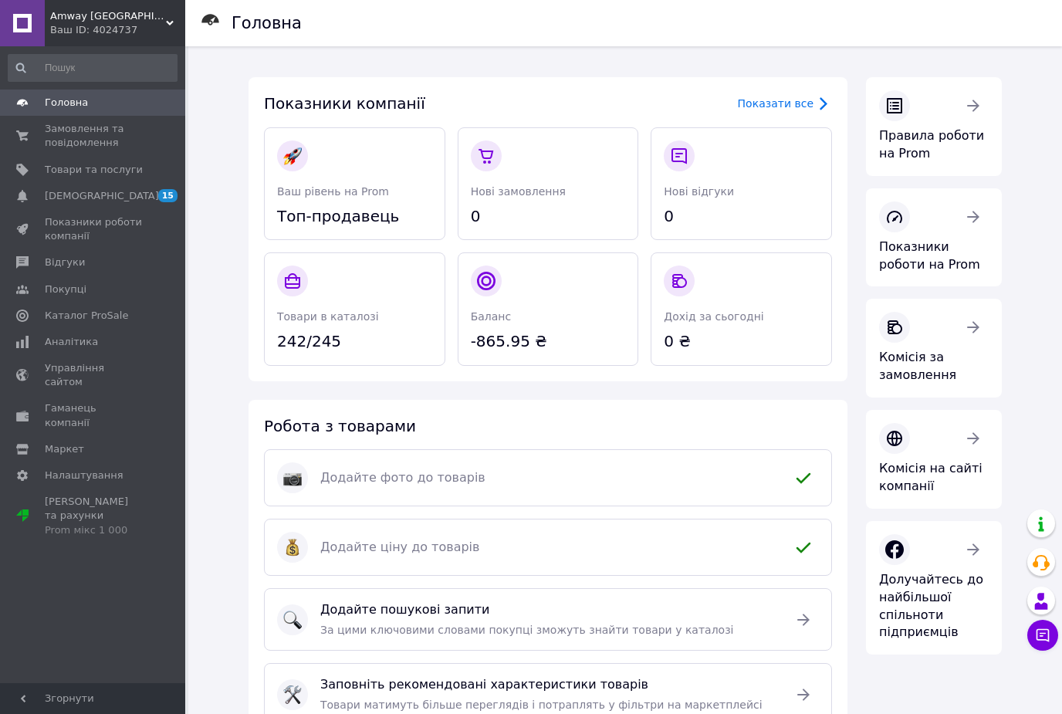
click at [98, 140] on span "Замовлення та повідомлення" at bounding box center [94, 136] width 98 height 28
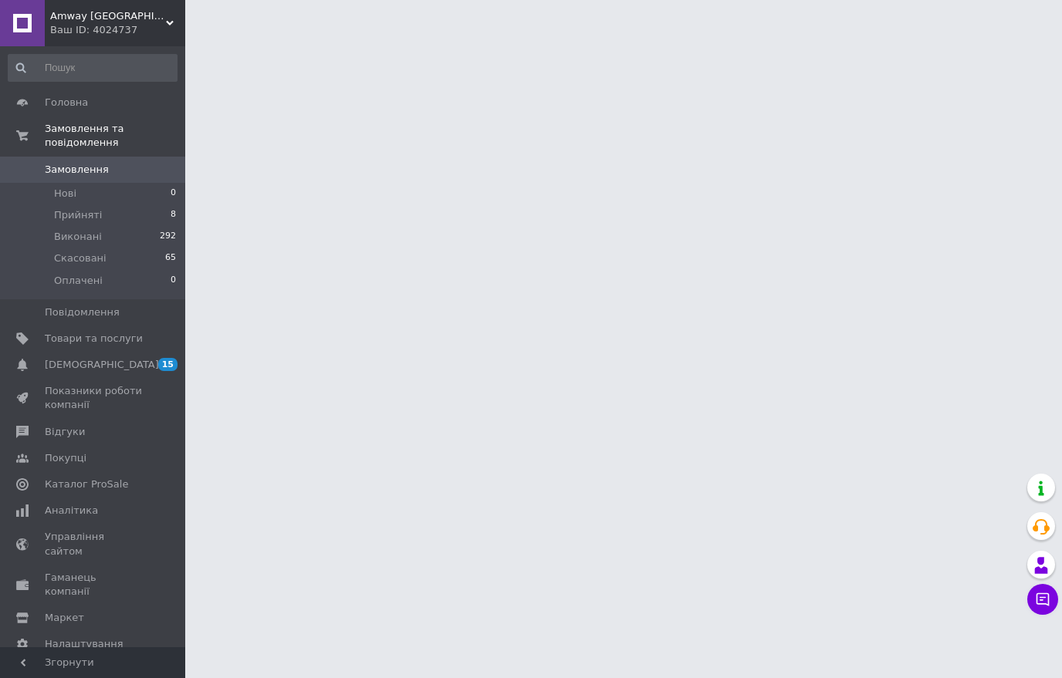
click at [118, 218] on li "Прийняті 8" at bounding box center [92, 215] width 185 height 22
click at [127, 217] on li "Прийняті 8" at bounding box center [92, 215] width 185 height 22
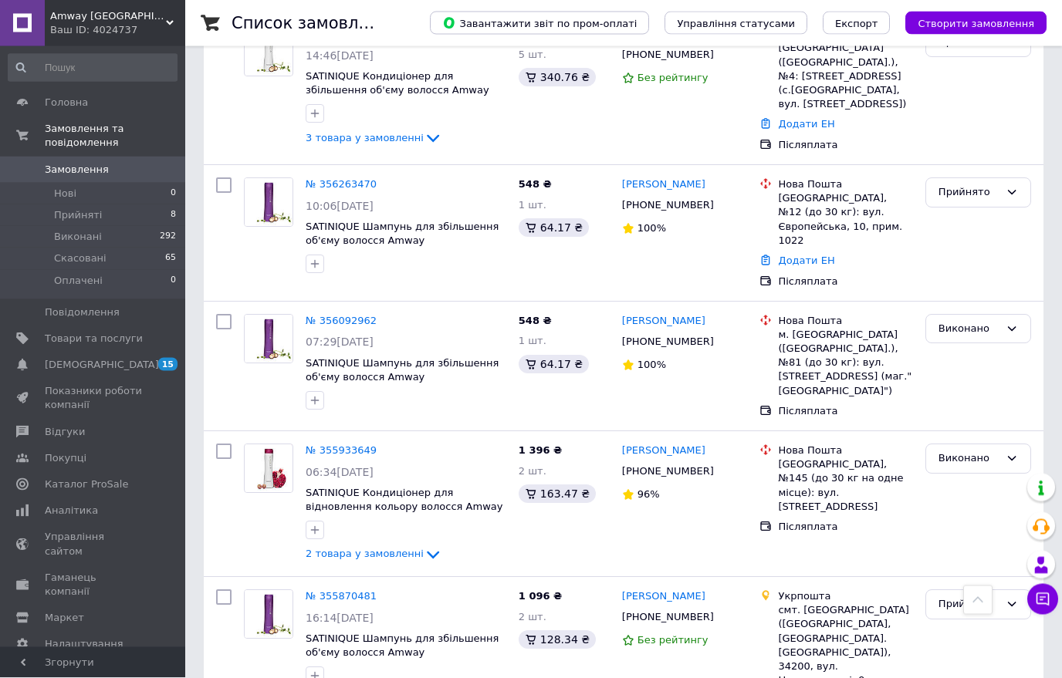
scroll to position [906, 0]
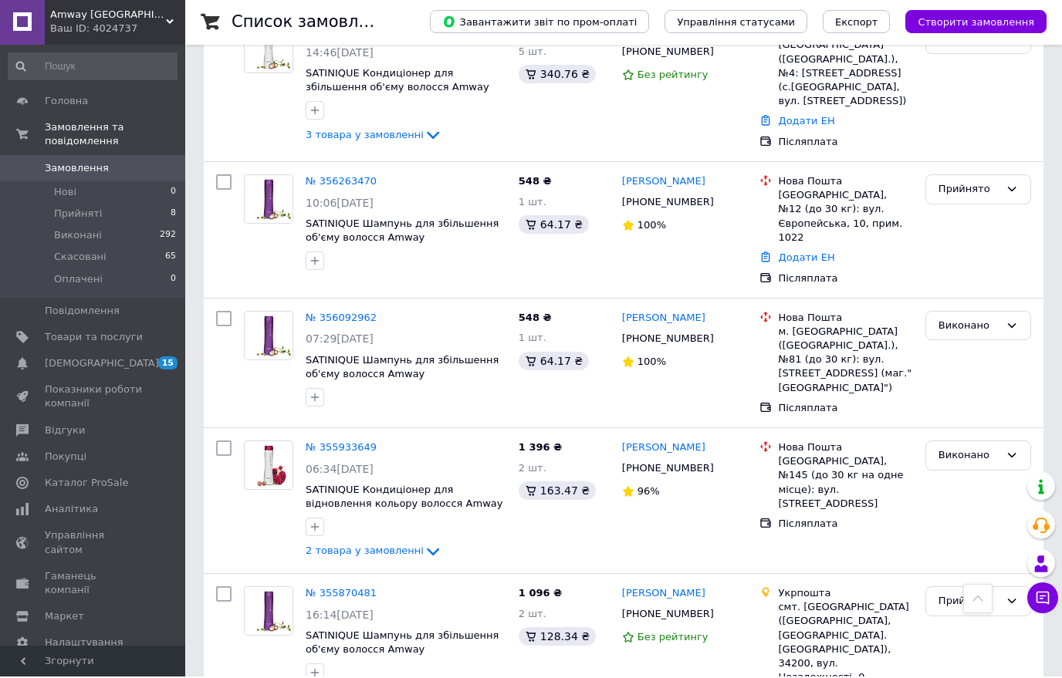
click at [958, 595] on div "Прийнято" at bounding box center [968, 603] width 61 height 16
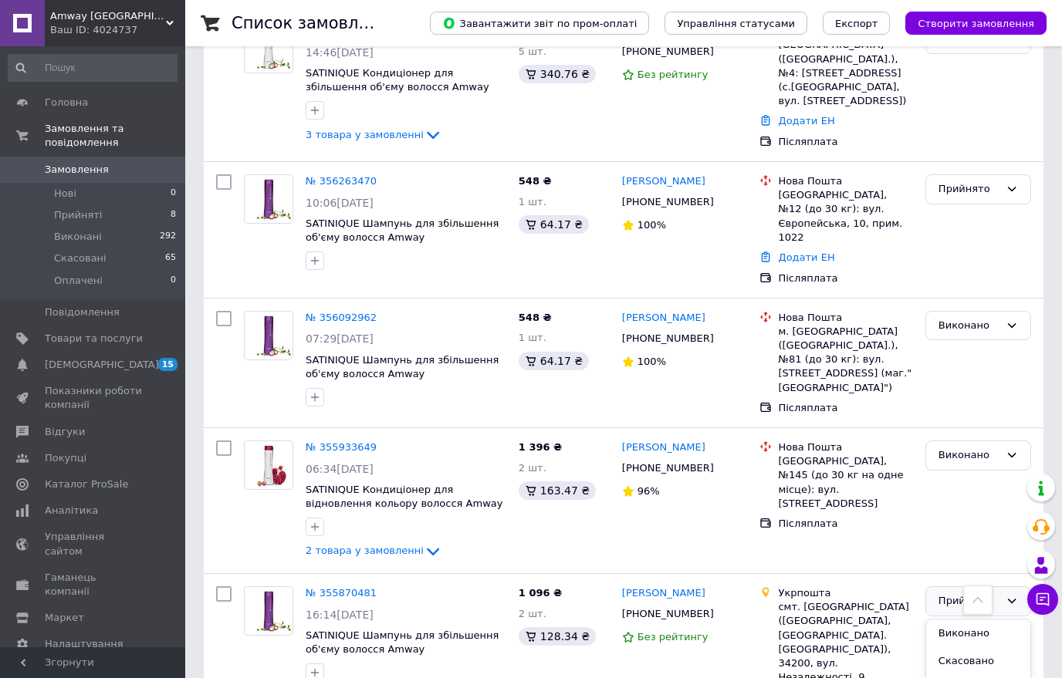
click at [954, 620] on li "Виконано" at bounding box center [978, 634] width 104 height 29
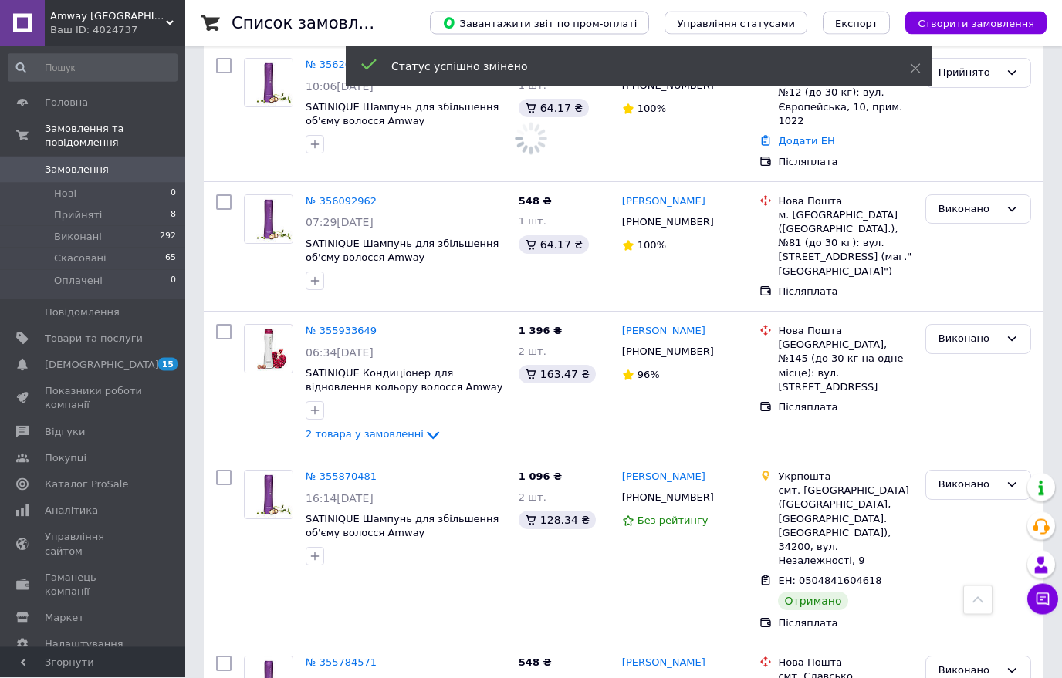
scroll to position [1052, 0]
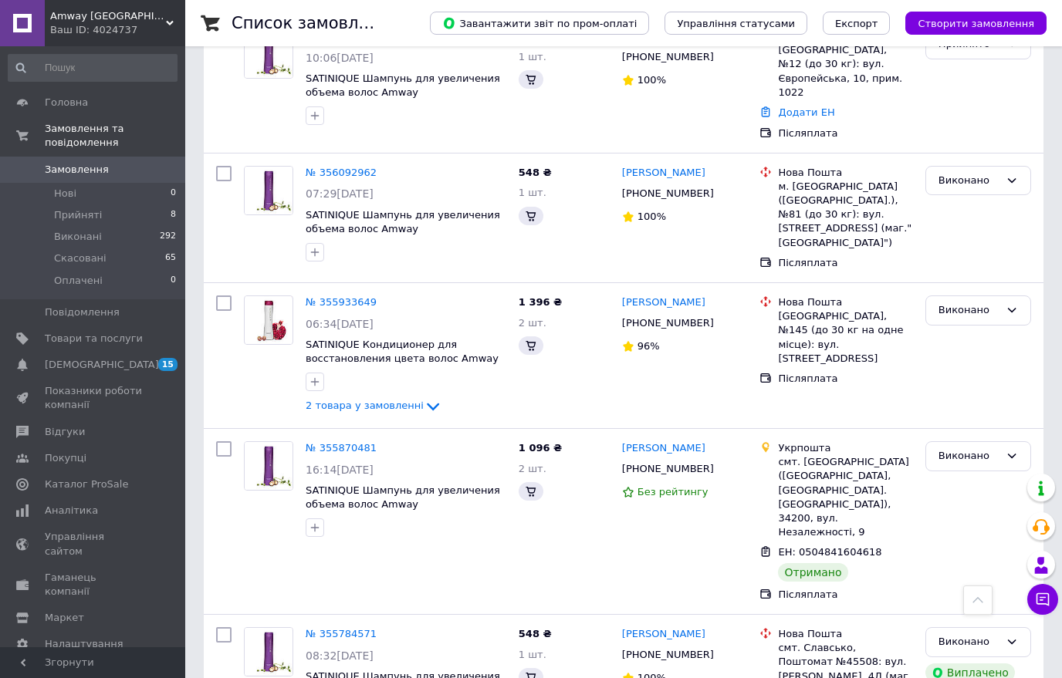
click at [662, 627] on link "Виктор Завылов" at bounding box center [663, 634] width 83 height 15
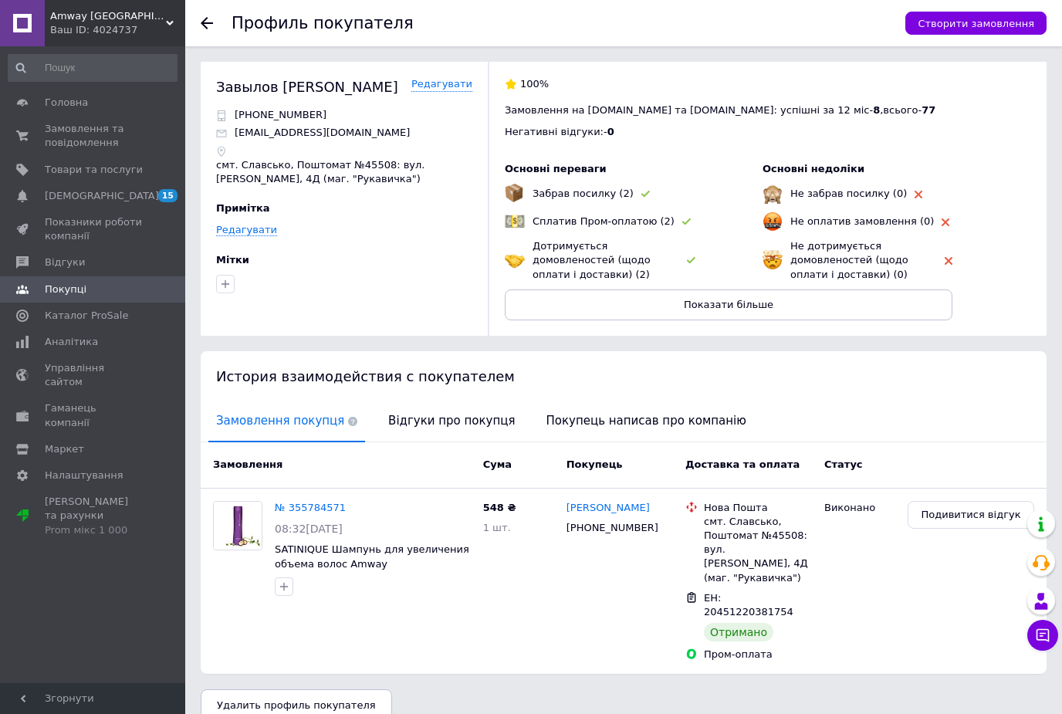
click at [85, 131] on span "Замовлення та повідомлення" at bounding box center [94, 136] width 98 height 28
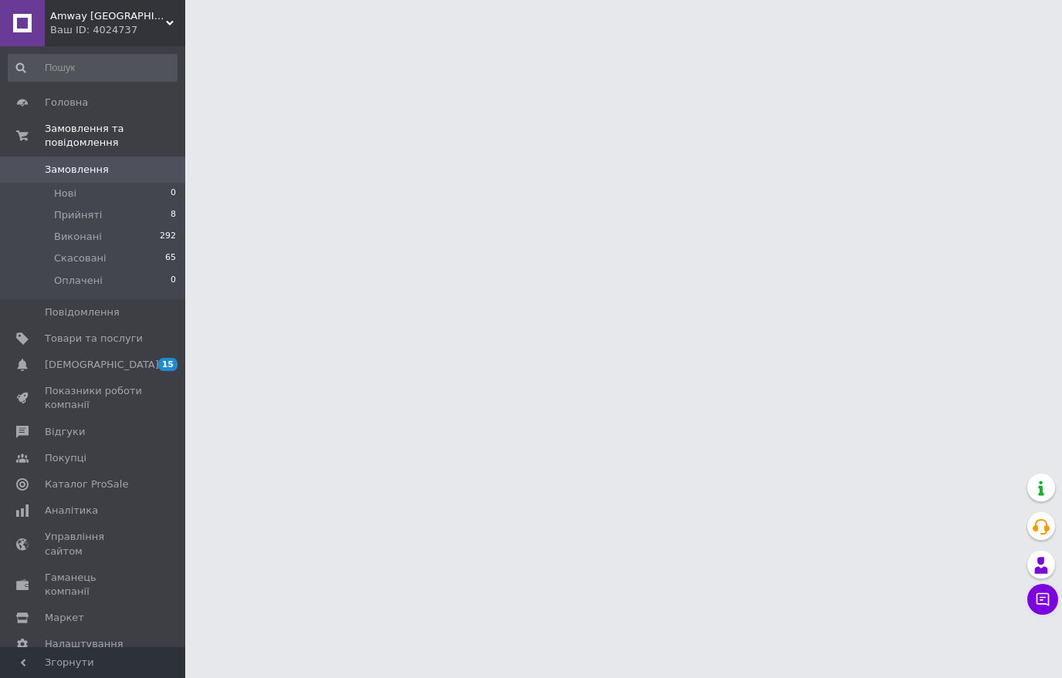
click at [110, 218] on li "Прийняті 8" at bounding box center [92, 215] width 185 height 22
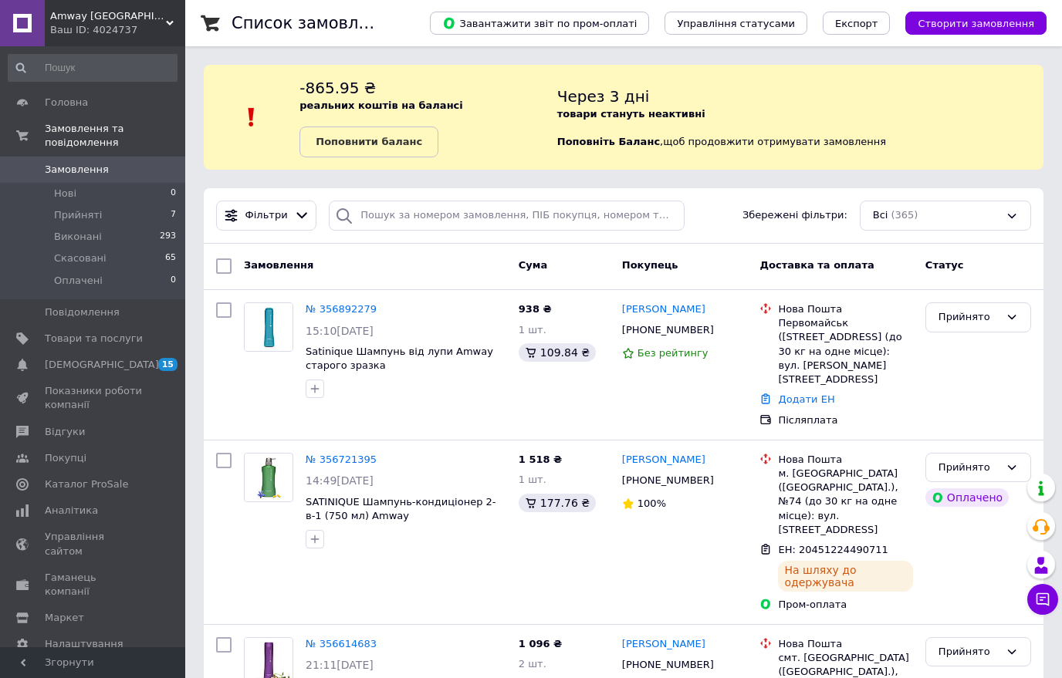
click at [110, 218] on li "Прийняті 7" at bounding box center [92, 215] width 185 height 22
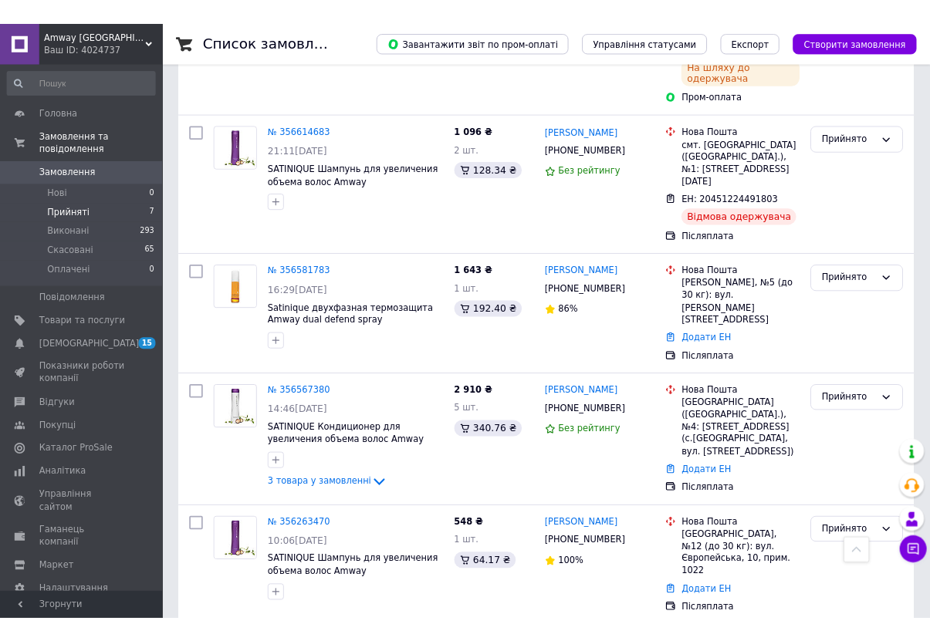
scroll to position [727, 0]
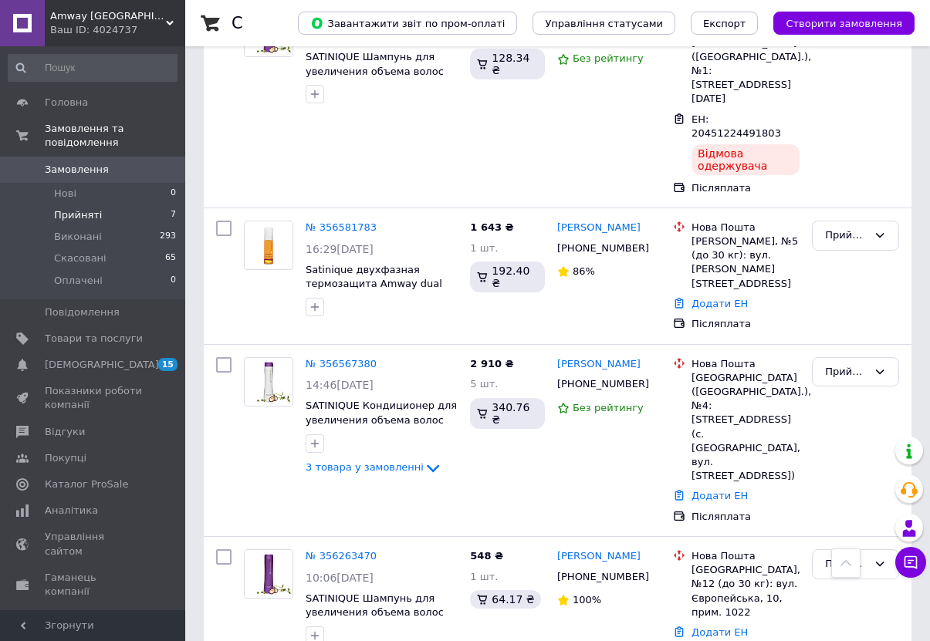
click at [846, 556] on div "Прийнято" at bounding box center [846, 564] width 42 height 16
click at [846, 582] on li "Виконано" at bounding box center [855, 596] width 86 height 29
click at [589, 549] on link "Светлана Чорногор" at bounding box center [598, 556] width 83 height 15
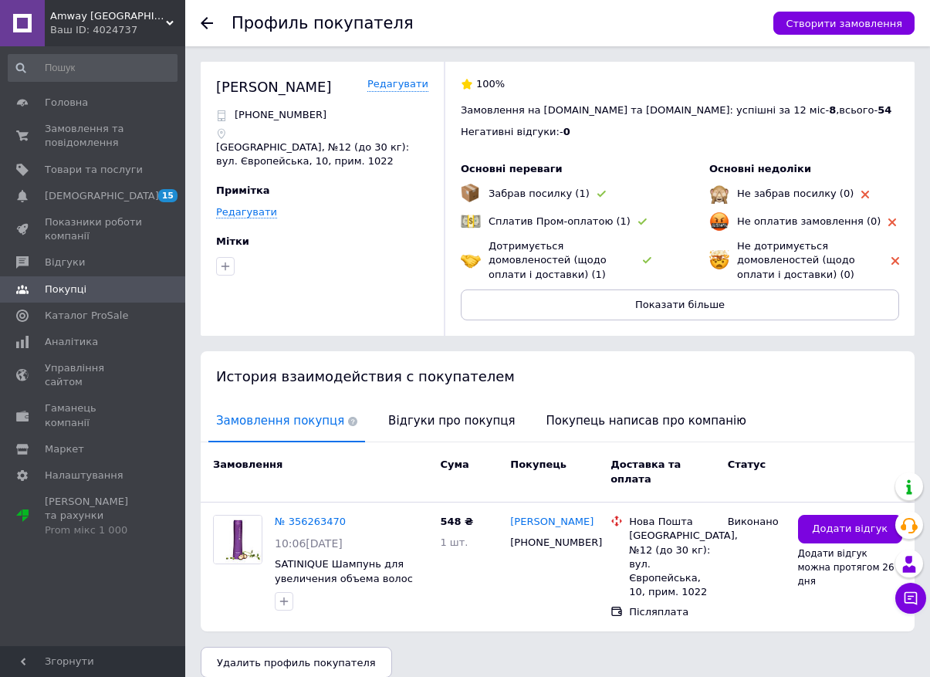
click at [809, 525] on button "Додати відгук" at bounding box center [850, 529] width 104 height 29
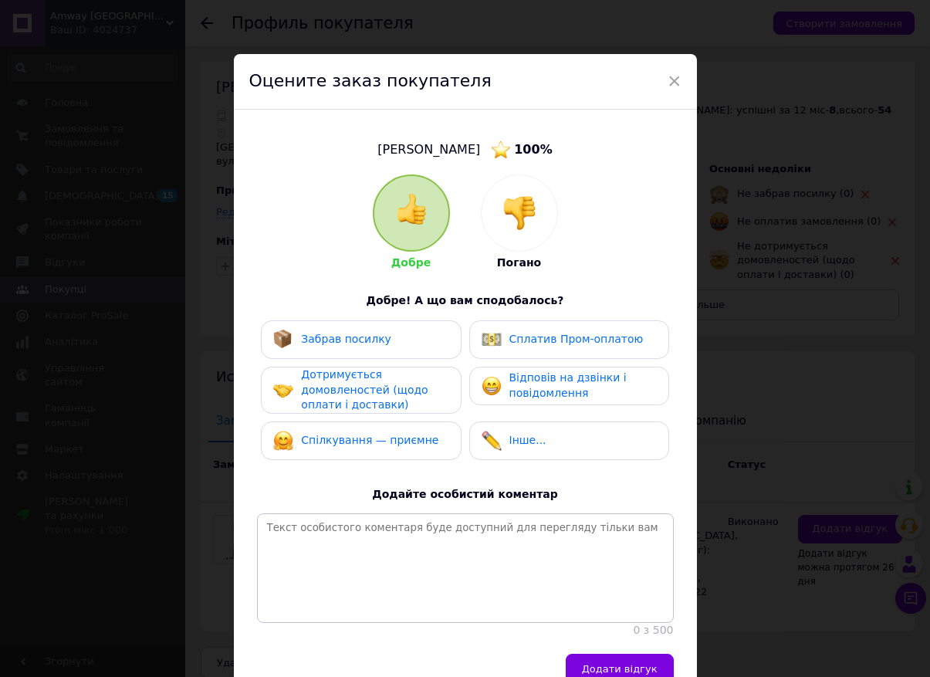
click at [432, 333] on div "Забрав посилку" at bounding box center [360, 339] width 175 height 20
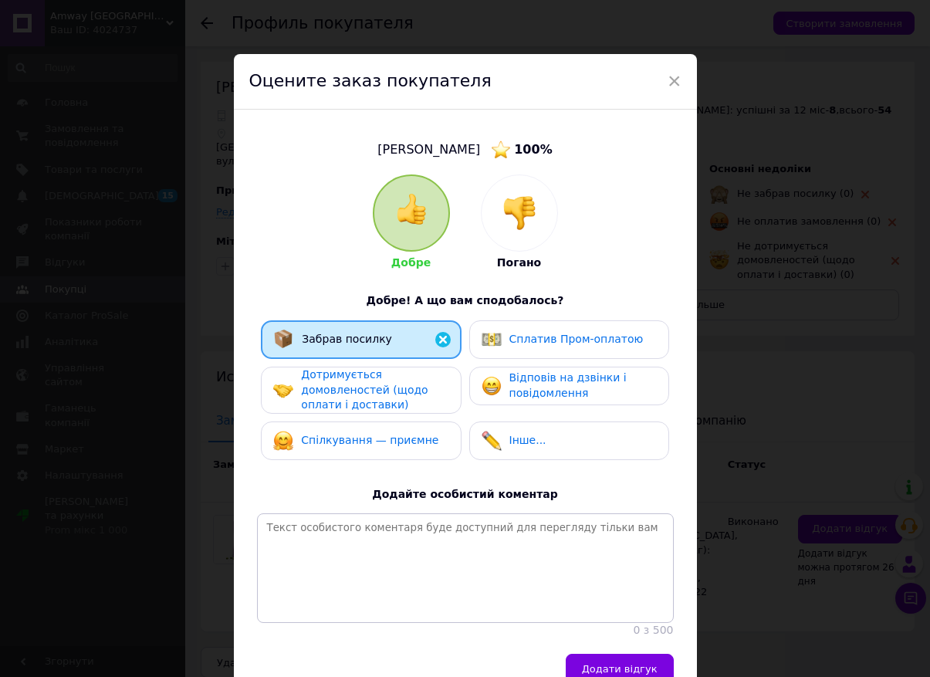
click at [419, 434] on span "Спілкування — приємне" at bounding box center [369, 440] width 137 height 12
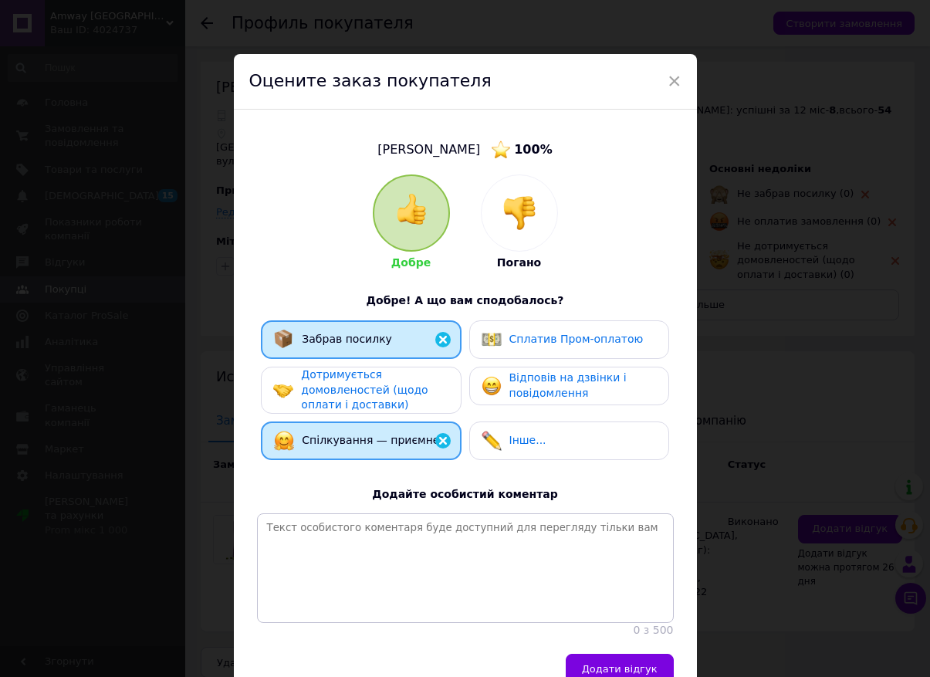
click at [540, 380] on span "Відповів на дзвінки і повідомлення" at bounding box center [567, 385] width 117 height 28
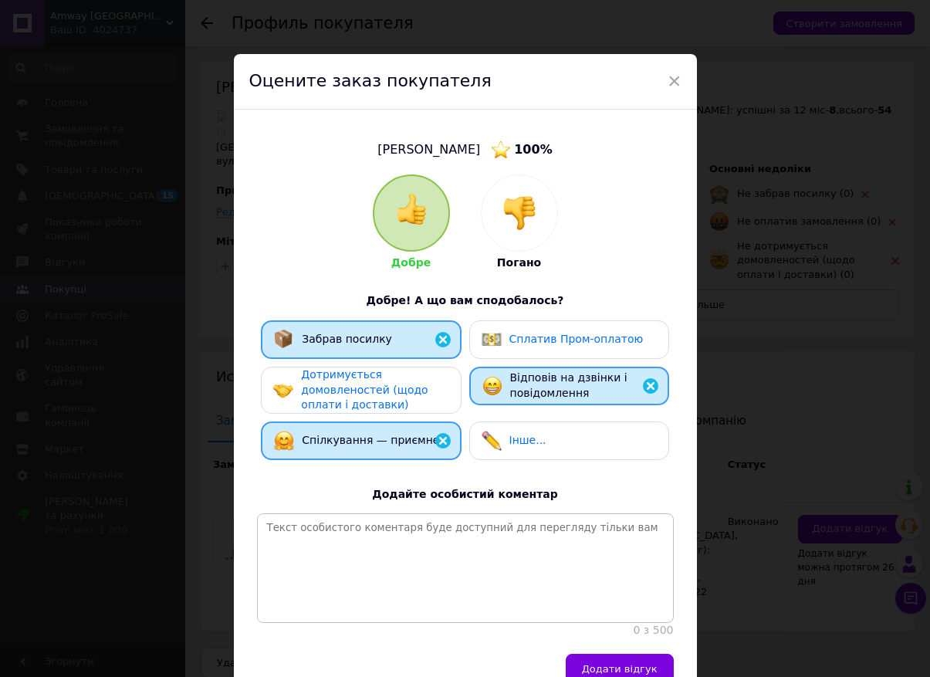
click at [420, 388] on div "Дотримується домовленостей (щодо оплати і доставки)" at bounding box center [374, 390] width 147 height 46
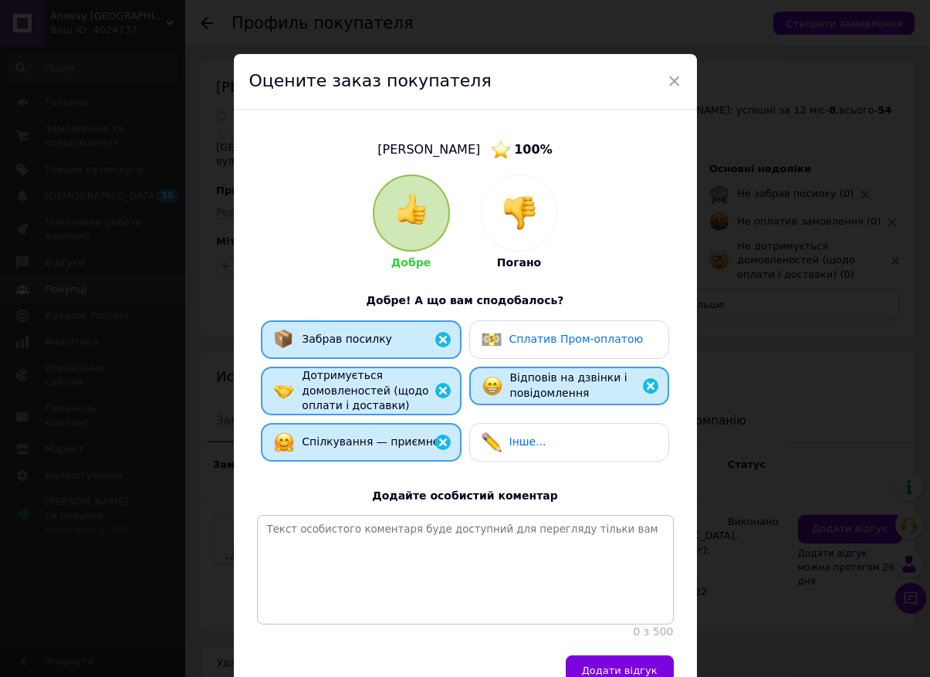
click at [596, 666] on span "Додати відгук" at bounding box center [620, 670] width 76 height 12
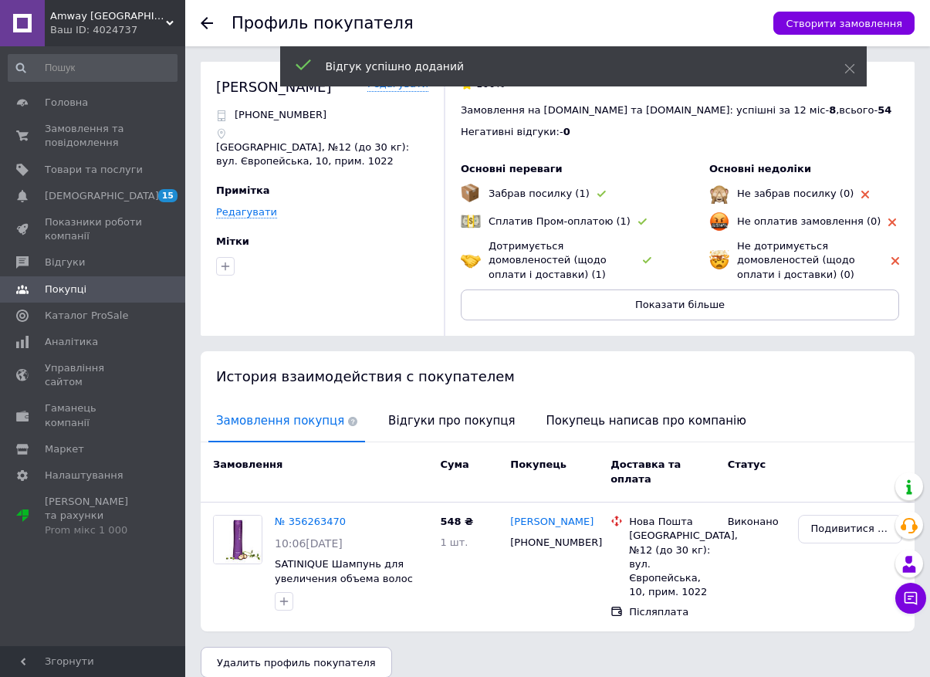
click at [93, 133] on span "Замовлення та повідомлення" at bounding box center [94, 136] width 98 height 28
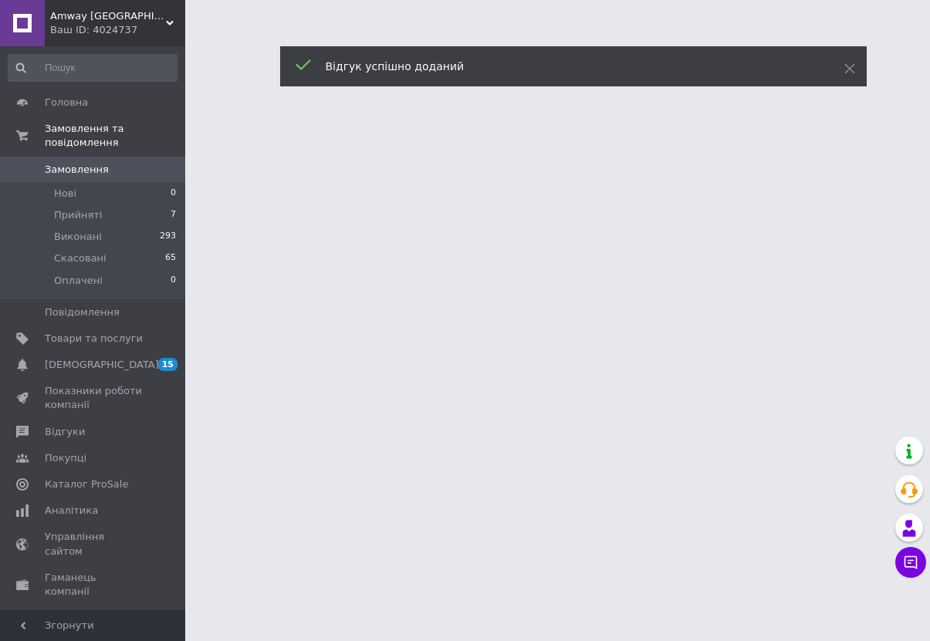
click at [123, 223] on li "Прийняті 7" at bounding box center [92, 215] width 185 height 22
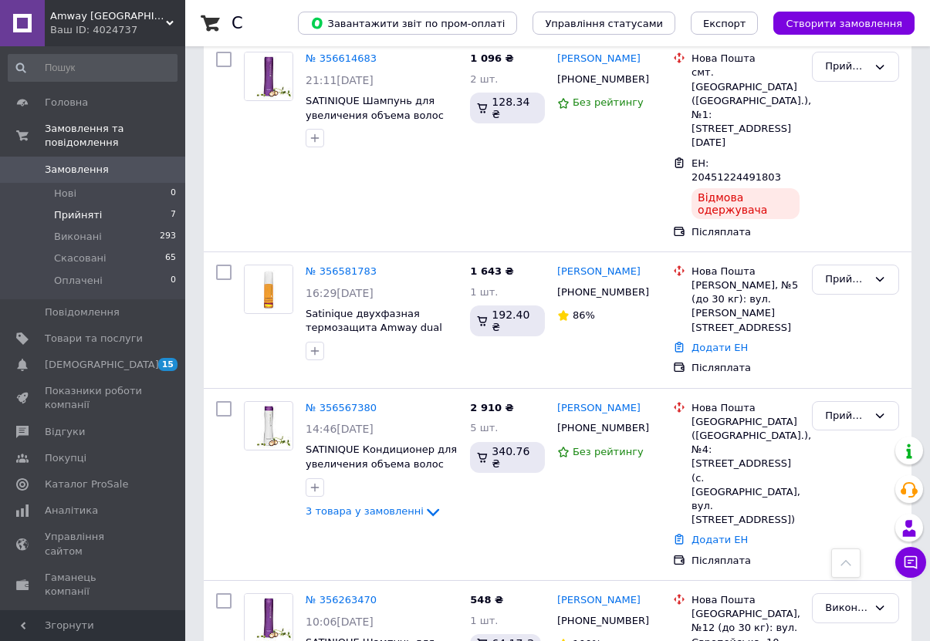
scroll to position [681, 0]
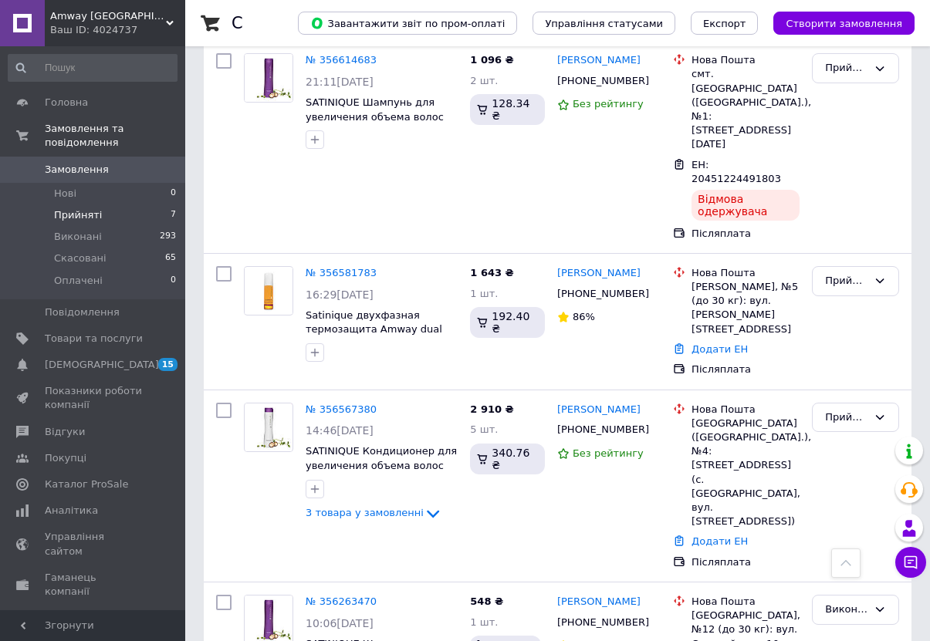
click at [858, 410] on div "Прийнято" at bounding box center [846, 418] width 42 height 16
click at [847, 435] on li "Виконано" at bounding box center [855, 449] width 86 height 29
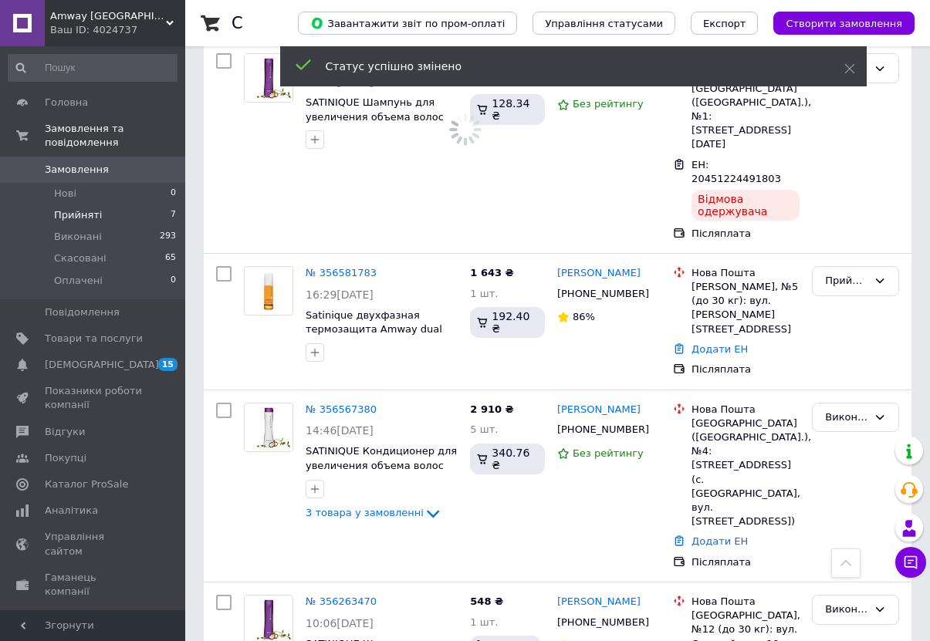
click at [593, 403] on link "Руслана Негід" at bounding box center [598, 410] width 83 height 15
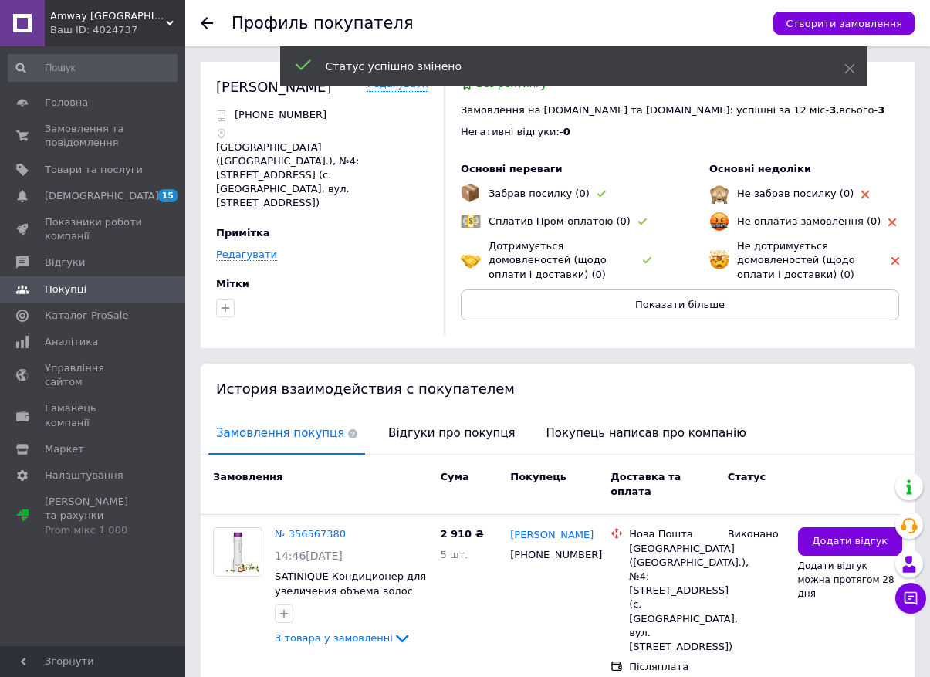
scroll to position [15, 0]
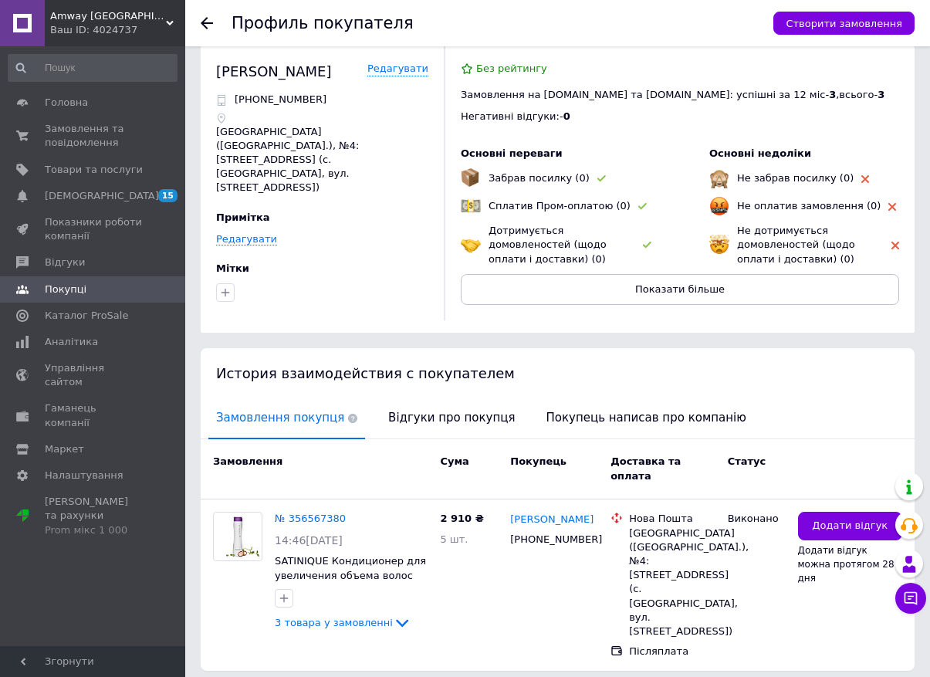
click at [814, 518] on span "Додати відгук" at bounding box center [850, 525] width 76 height 15
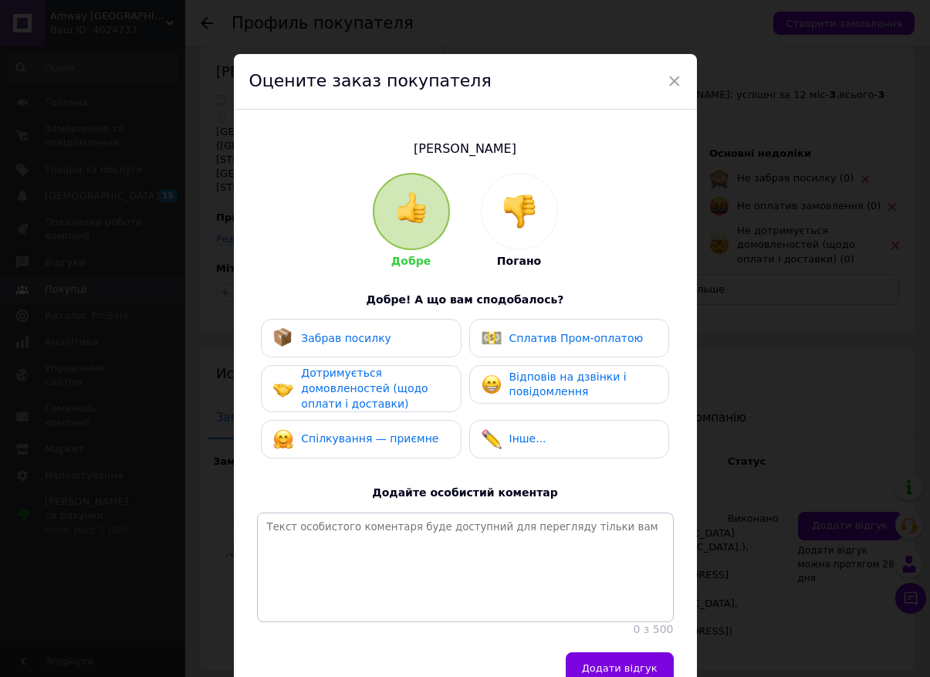
click at [442, 338] on div "Забрав посилку" at bounding box center [360, 338] width 175 height 20
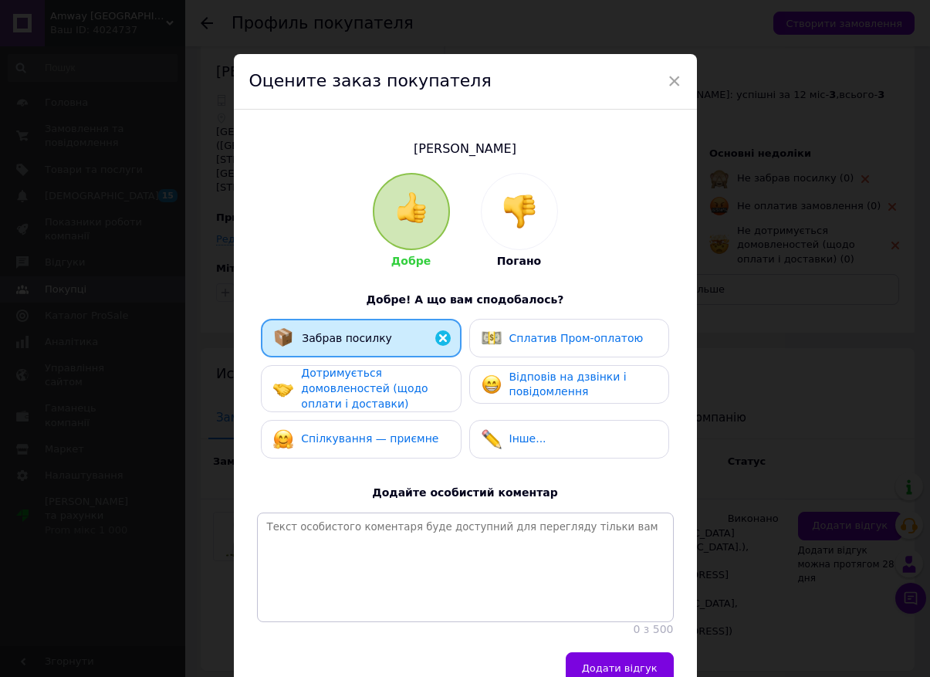
click at [430, 394] on div "Дотримується домовленостей (щодо оплати і доставки)" at bounding box center [374, 389] width 147 height 46
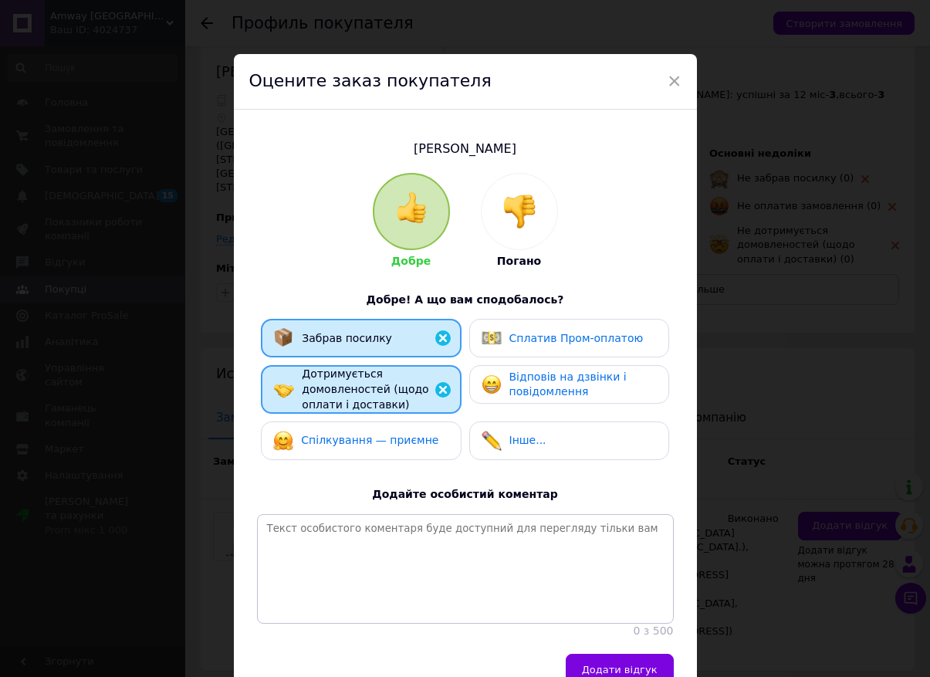
click at [525, 379] on span "Відповів на дзвінки і повідомлення" at bounding box center [567, 384] width 117 height 28
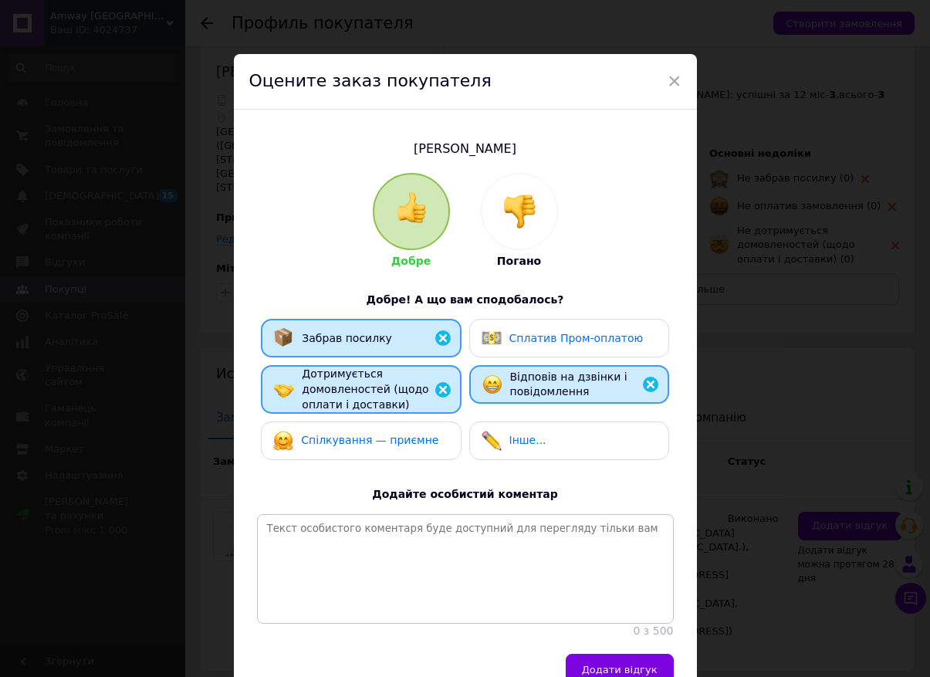
click at [427, 441] on div "Спілкування — приємне" at bounding box center [360, 440] width 175 height 20
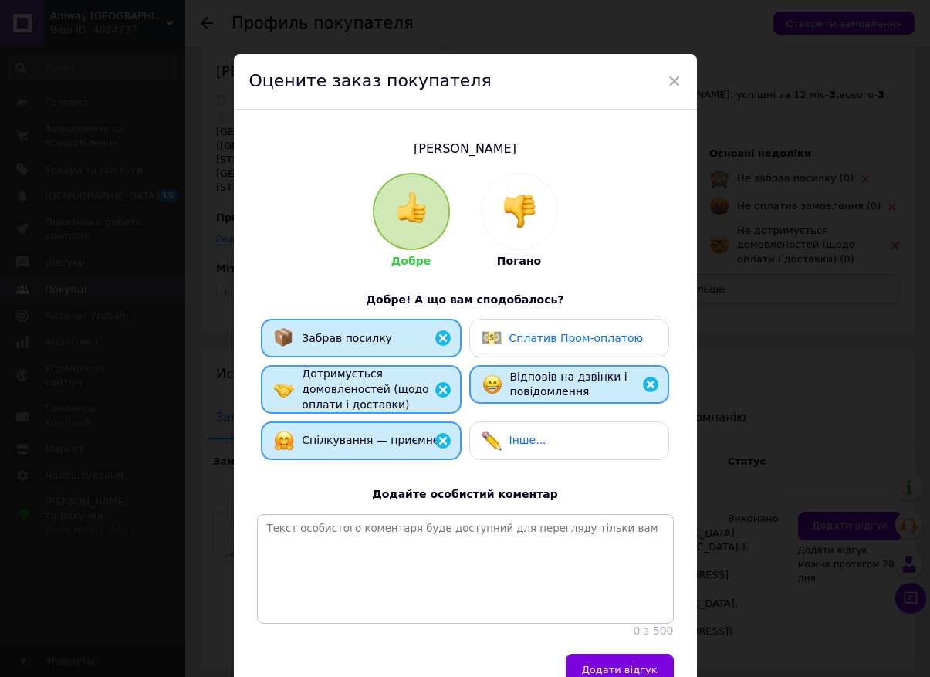
click at [606, 663] on span "Додати відгук" at bounding box center [620, 669] width 76 height 12
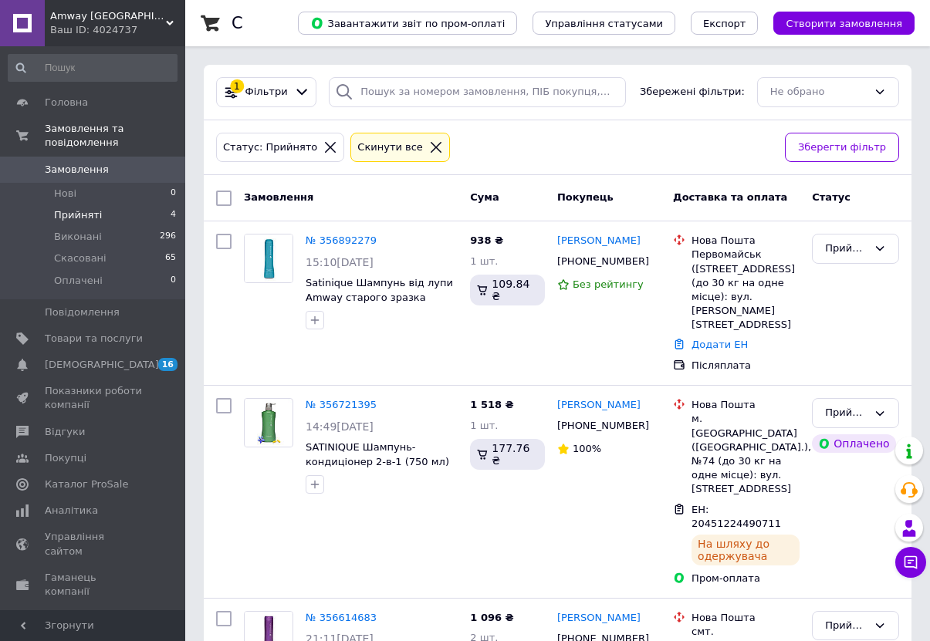
click at [111, 218] on li "Прийняті 4" at bounding box center [92, 215] width 185 height 22
